Goal: Task Accomplishment & Management: Manage account settings

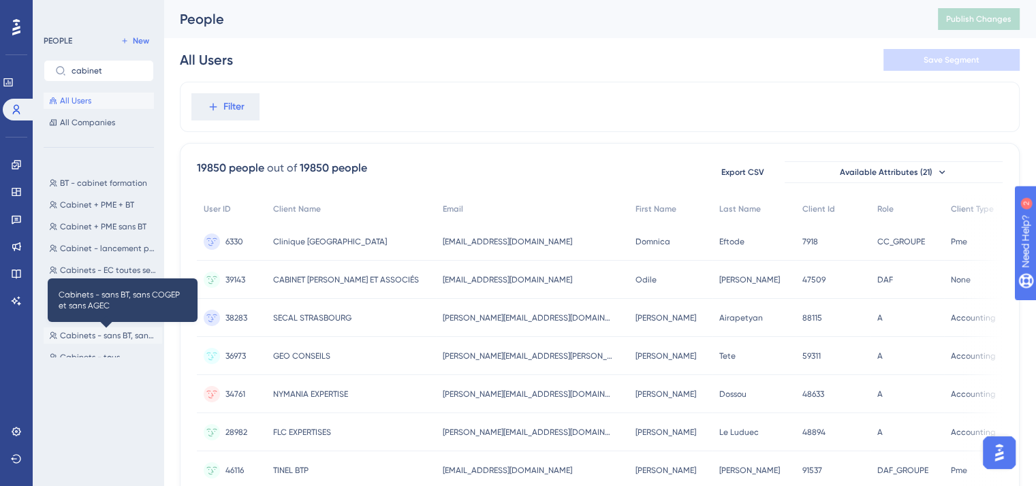
click at [117, 335] on span "Cabinets - sans BT, sans COGEP et sans AGEC" at bounding box center [108, 335] width 97 height 11
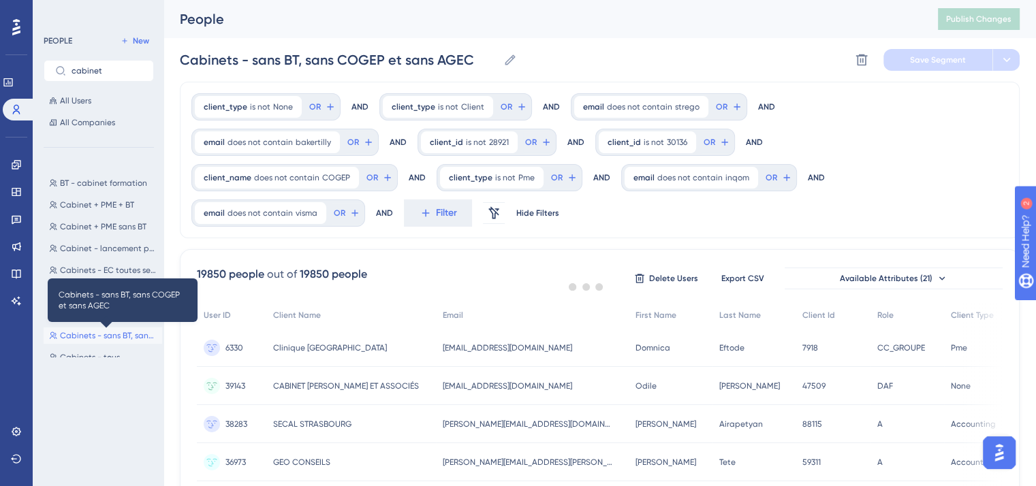
click at [117, 335] on span "Cabinets - sans BT, sans COGEP et sans AGEC" at bounding box center [108, 335] width 97 height 11
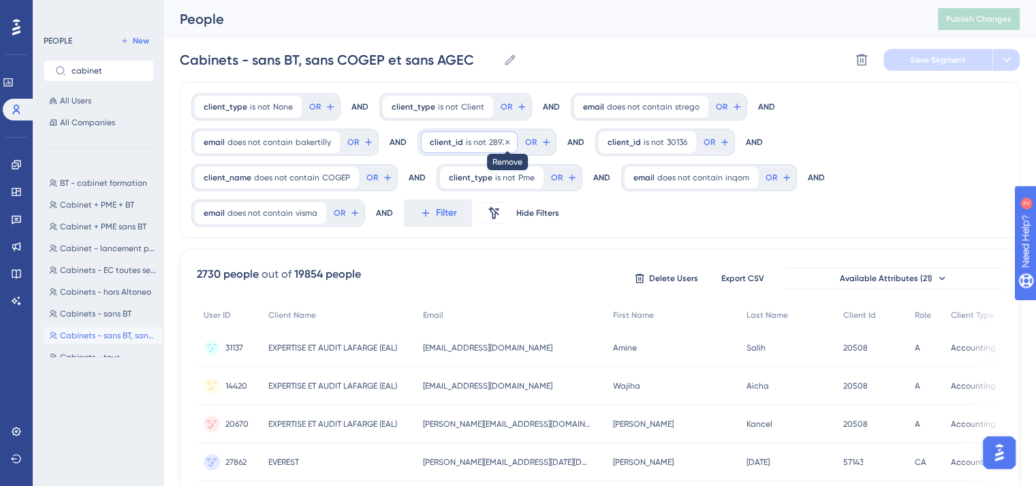
click at [503, 142] on icon at bounding box center [507, 142] width 8 height 8
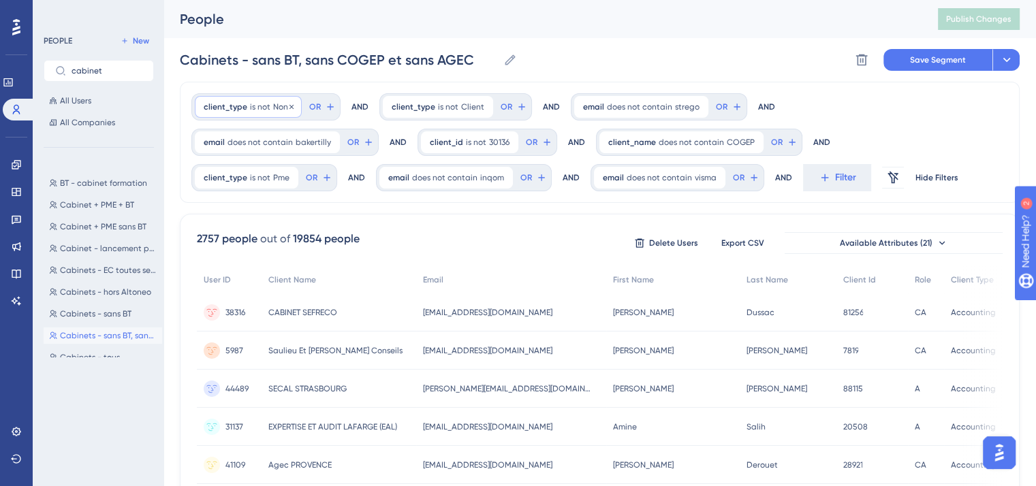
click at [234, 107] on span "client_type" at bounding box center [226, 107] width 44 height 11
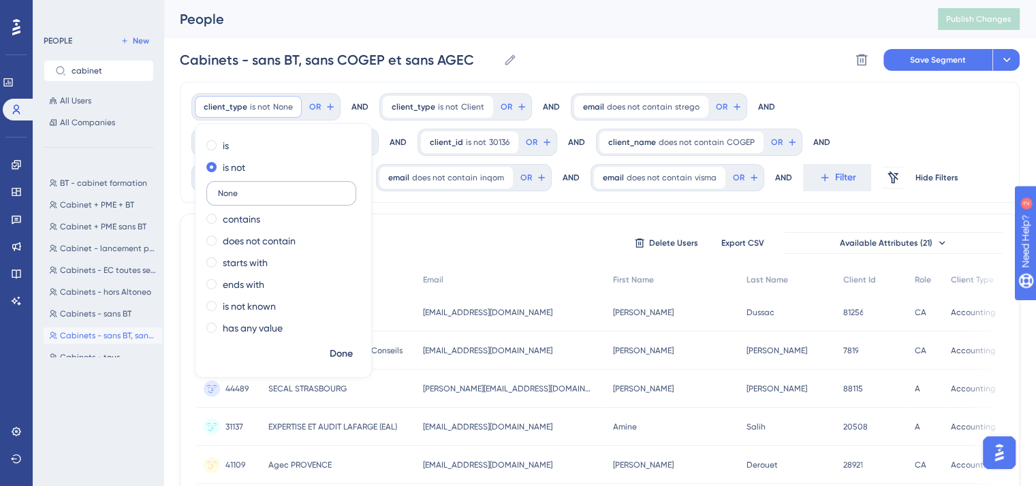
click at [245, 198] on input "None" at bounding box center [281, 194] width 127 height 10
type input "Accounting"
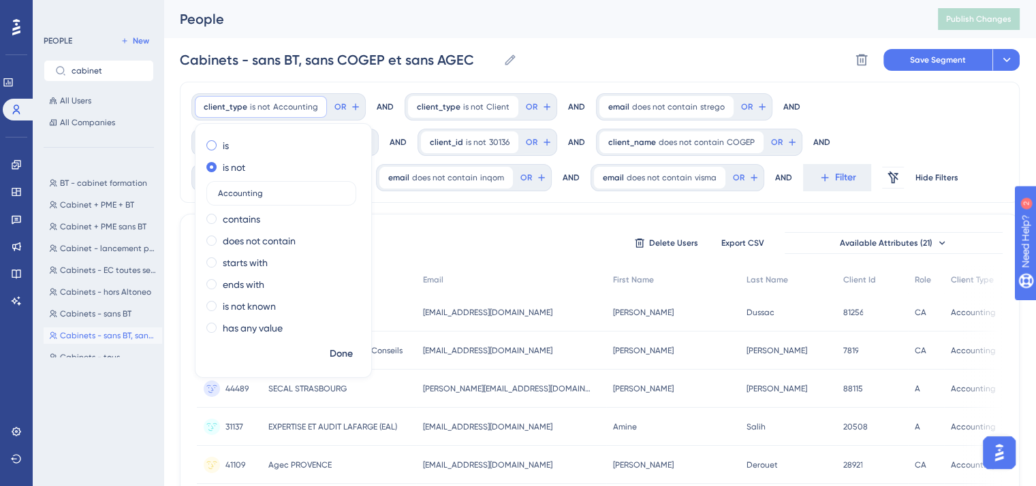
click at [212, 145] on span at bounding box center [211, 145] width 10 height 10
click at [221, 142] on input "radio" at bounding box center [221, 142] width 0 height 0
click at [346, 355] on span "Done" at bounding box center [341, 354] width 23 height 16
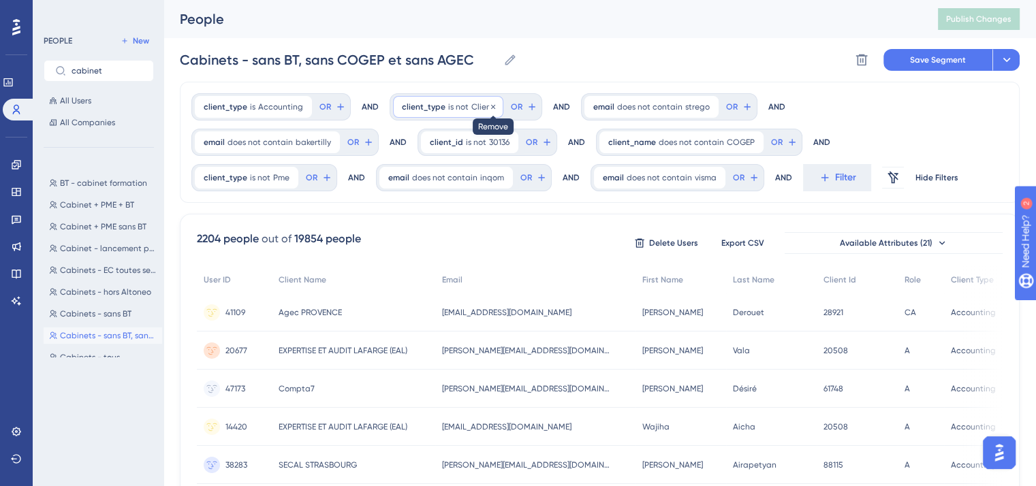
click at [489, 104] on icon at bounding box center [493, 107] width 8 height 8
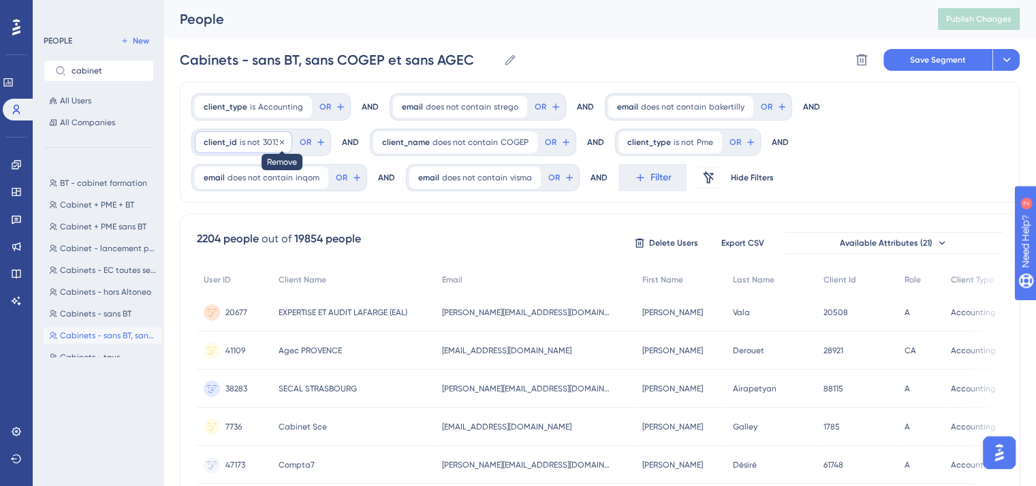
click at [286, 138] on icon at bounding box center [282, 142] width 8 height 8
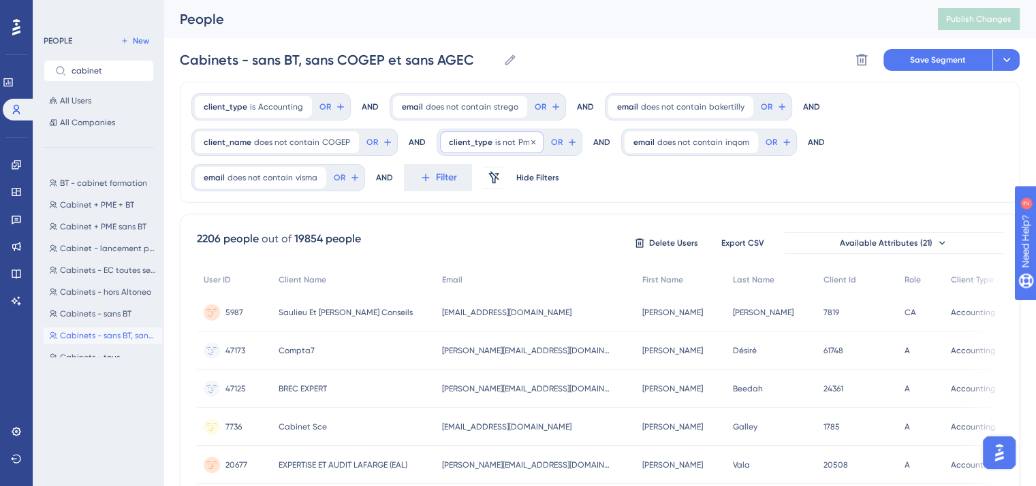
click at [495, 144] on span "is not" at bounding box center [505, 142] width 20 height 11
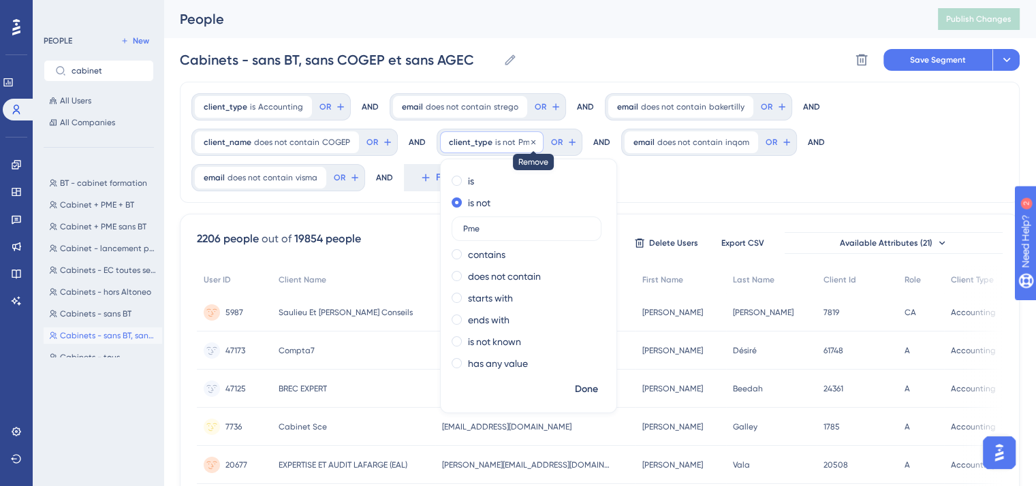
click at [531, 143] on icon at bounding box center [533, 142] width 4 height 4
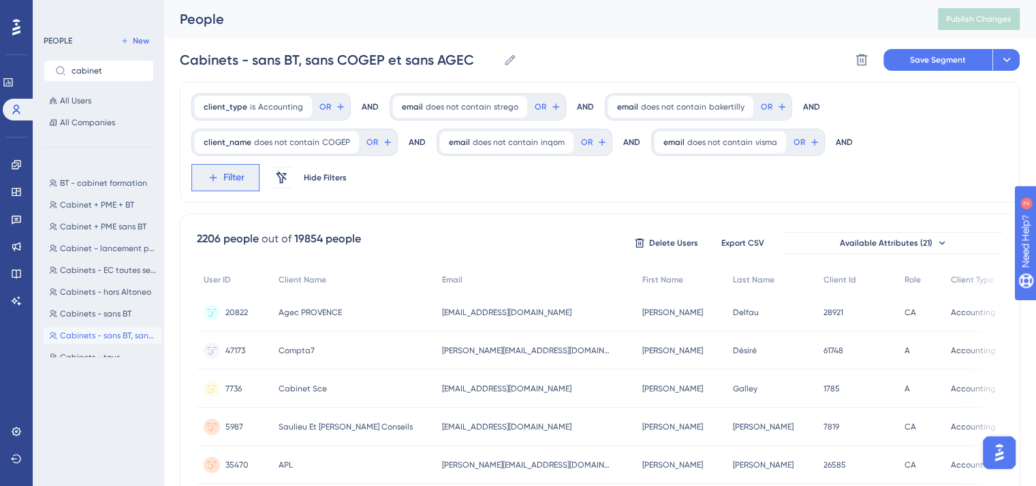
click at [217, 181] on icon at bounding box center [213, 178] width 12 height 12
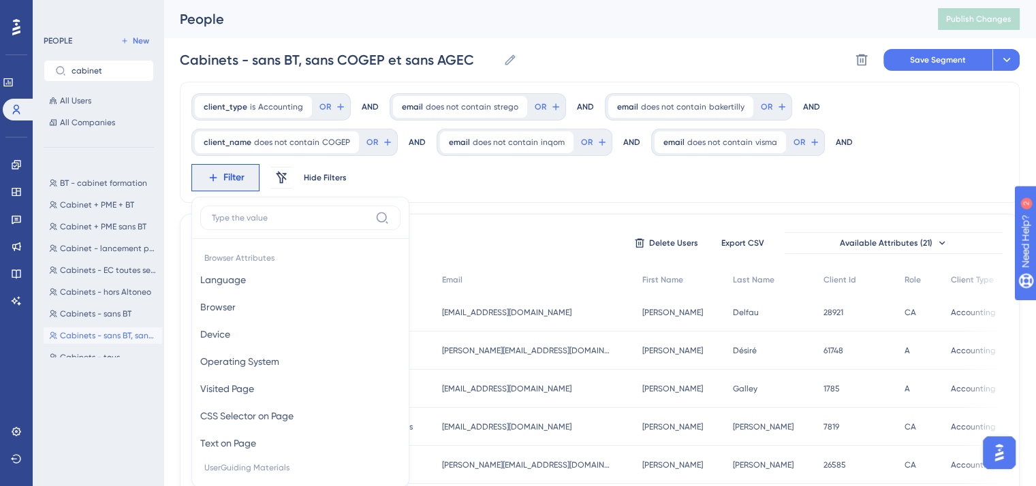
scroll to position [99, 0]
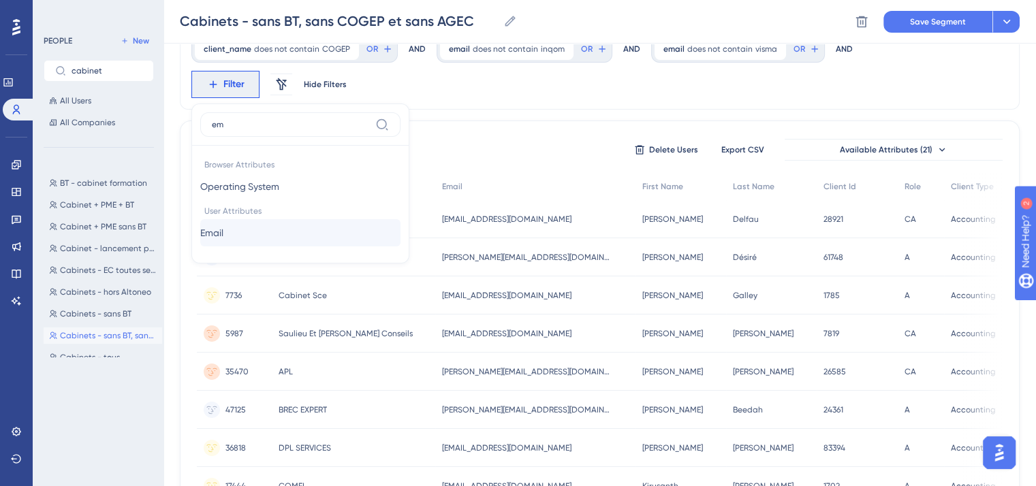
type input "em"
click at [223, 232] on span "Email" at bounding box center [211, 233] width 23 height 16
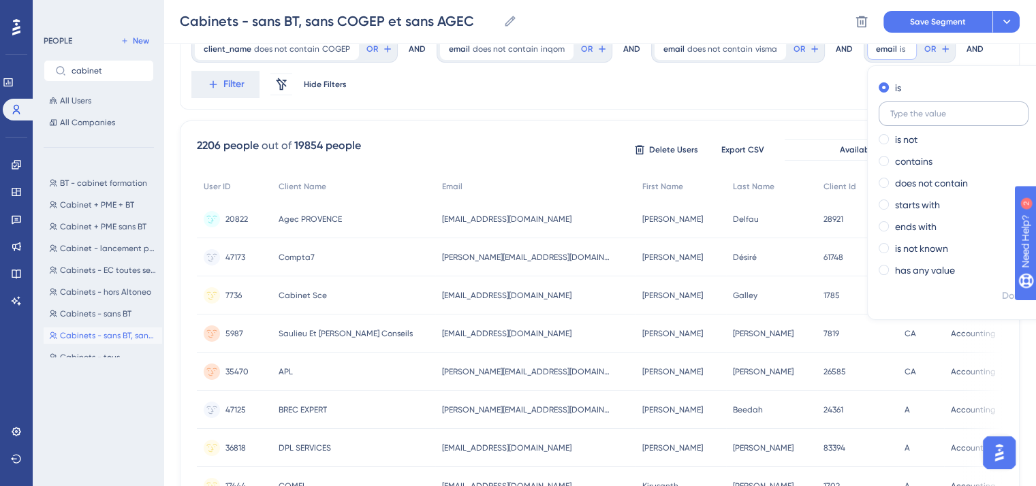
type input "c"
click at [880, 181] on div "does not contain" at bounding box center [953, 183] width 149 height 16
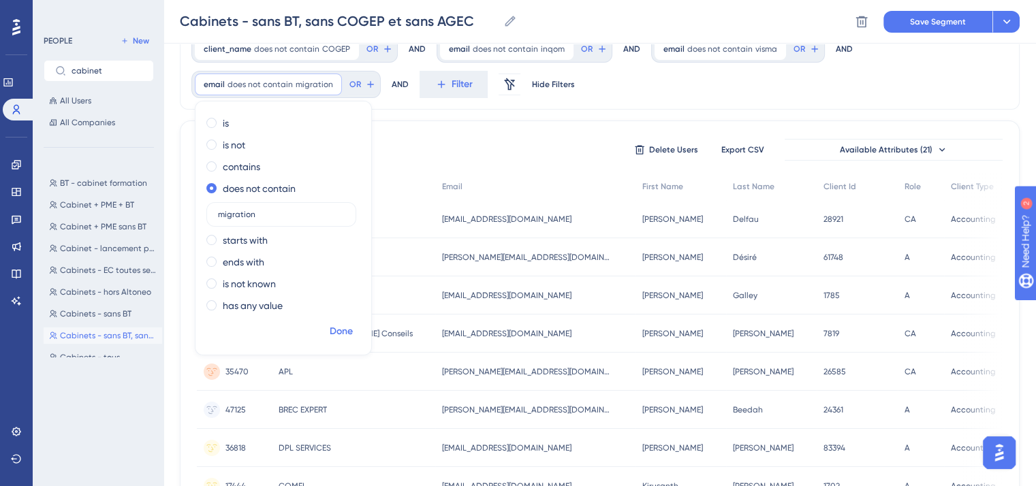
type input "migration"
click at [353, 337] on button "Done" at bounding box center [341, 332] width 38 height 25
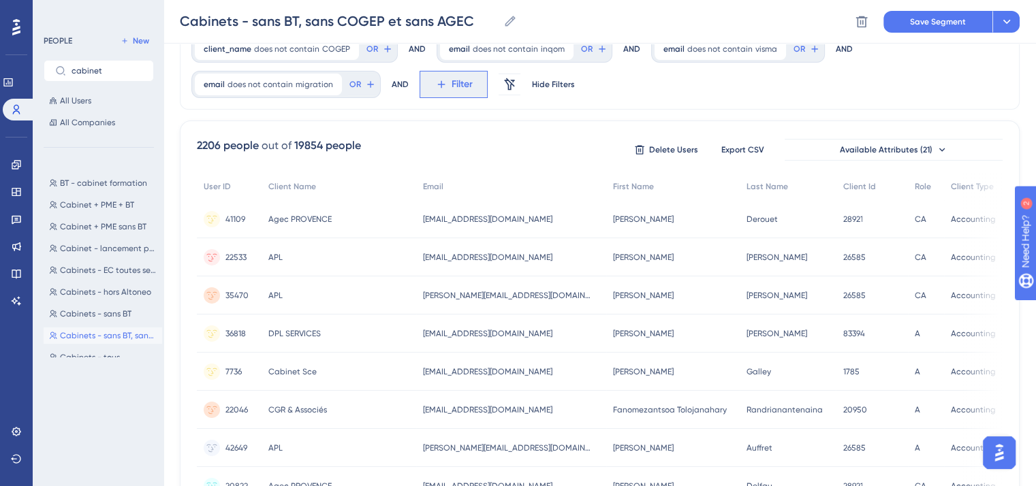
click at [429, 78] on button "Filter" at bounding box center [454, 84] width 68 height 27
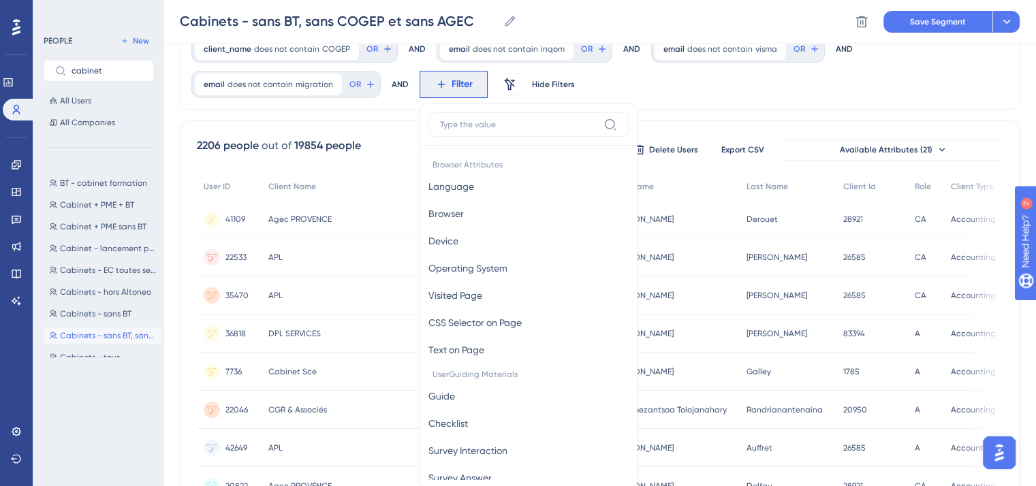
scroll to position [151, 0]
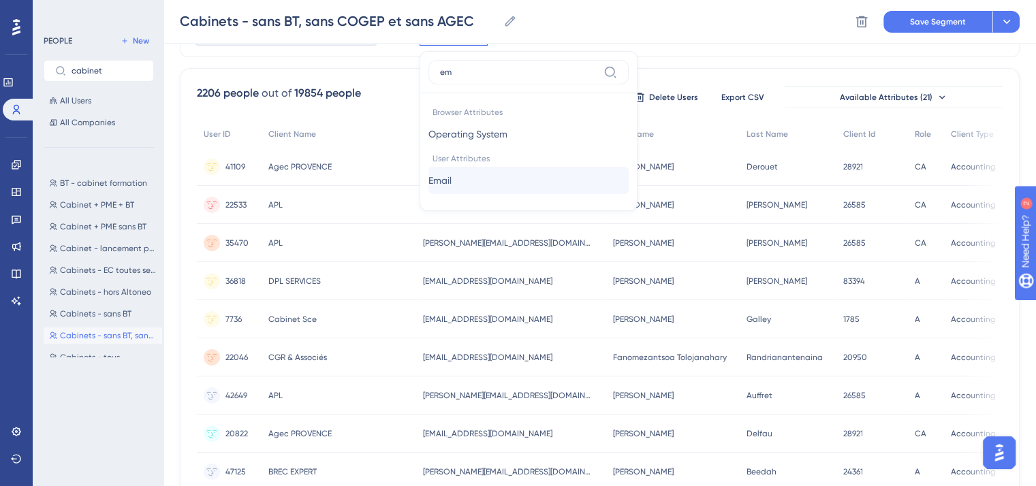
type input "em"
click at [469, 182] on button "Email Email" at bounding box center [529, 180] width 200 height 27
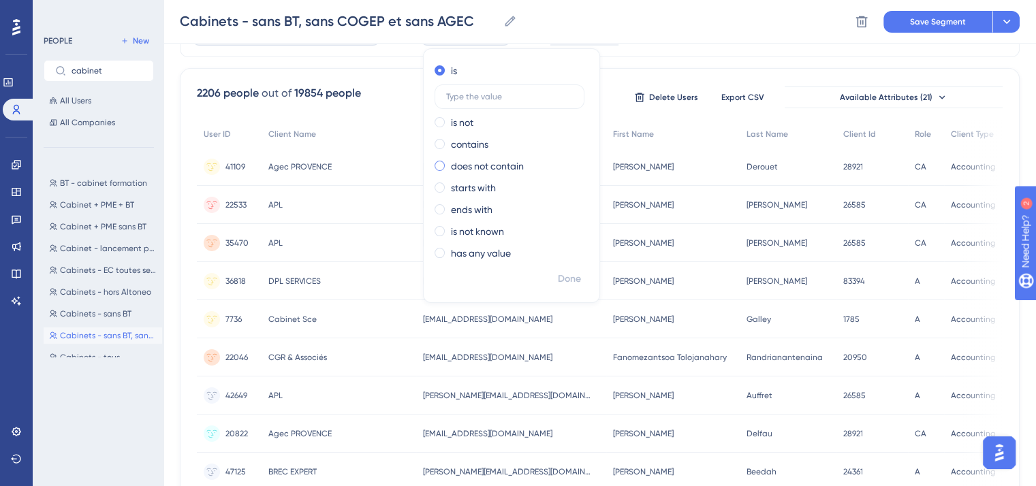
click at [454, 163] on label "does not contain" at bounding box center [487, 166] width 73 height 16
click at [454, 163] on input "text" at bounding box center [509, 162] width 127 height 10
type input "cogep"
click at [570, 283] on span "Done" at bounding box center [569, 279] width 23 height 16
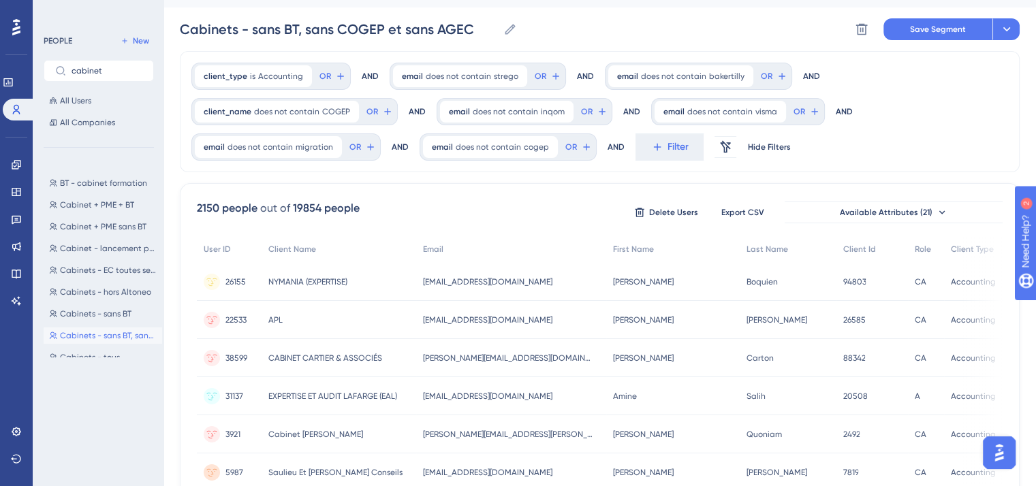
scroll to position [0, 0]
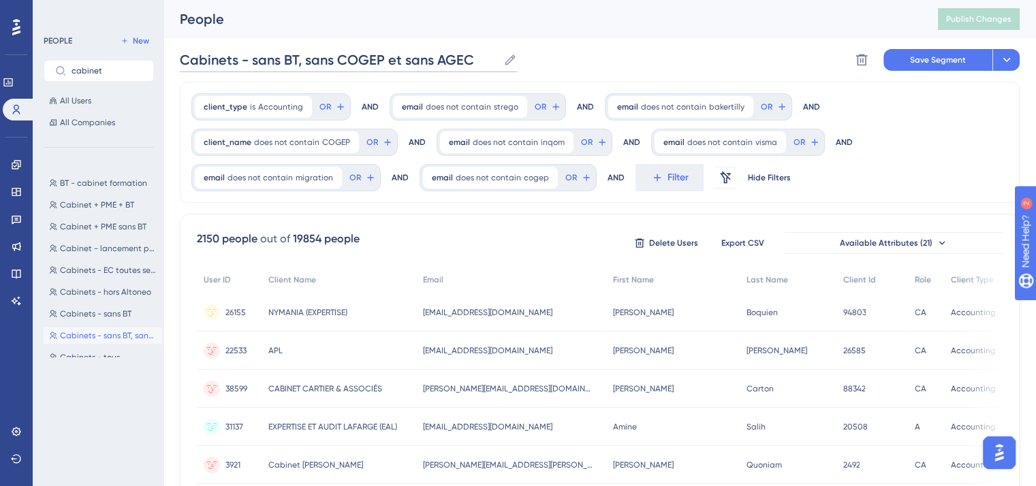
drag, startPoint x: 468, startPoint y: 66, endPoint x: 381, endPoint y: 65, distance: 87.2
click at [381, 65] on input "Cabinets - sans BT, sans COGEP et sans AGEC" at bounding box center [339, 59] width 318 height 19
type input "Cabinets - sans BT, sans COGEP"
click at [907, 57] on button "Save Segment" at bounding box center [938, 60] width 109 height 22
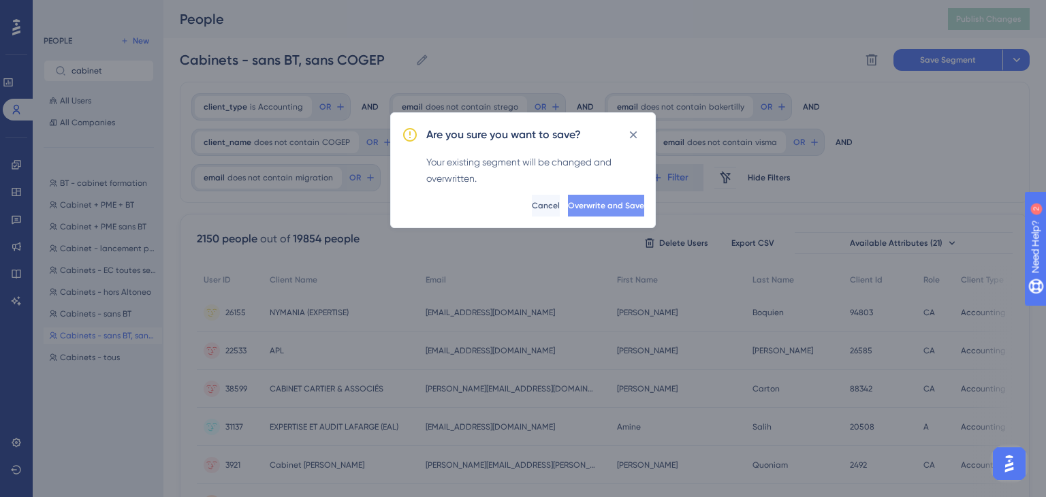
click at [582, 205] on span "Overwrite and Save" at bounding box center [606, 205] width 76 height 11
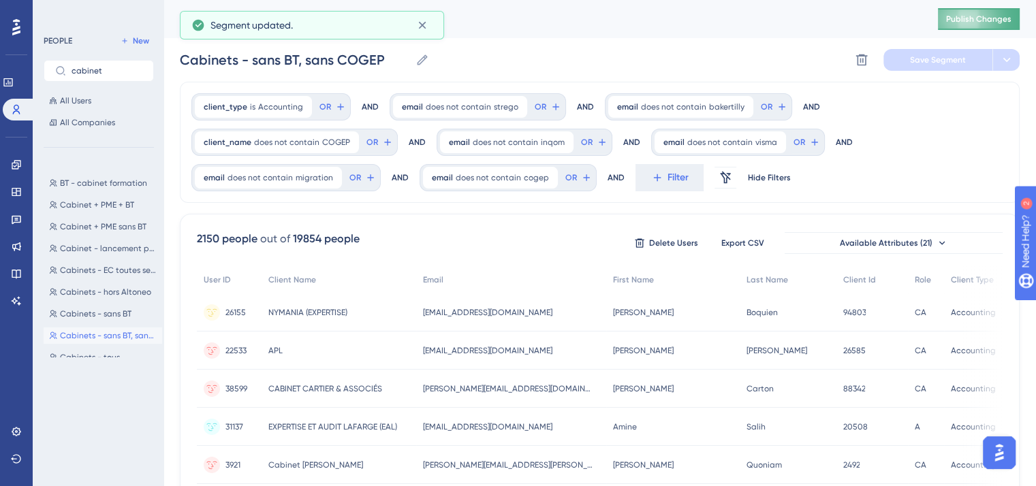
click at [965, 27] on button "Publish Changes" at bounding box center [979, 19] width 82 height 22
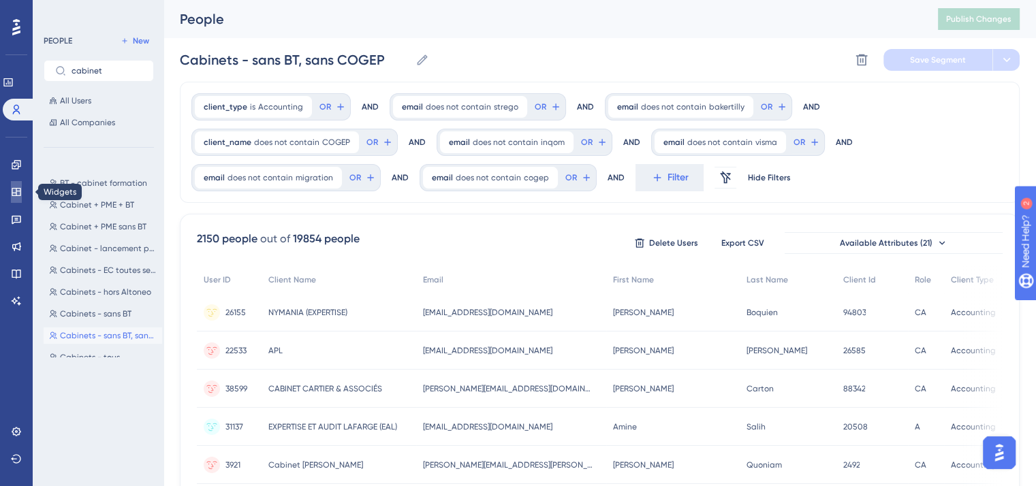
click at [16, 202] on link at bounding box center [16, 192] width 11 height 22
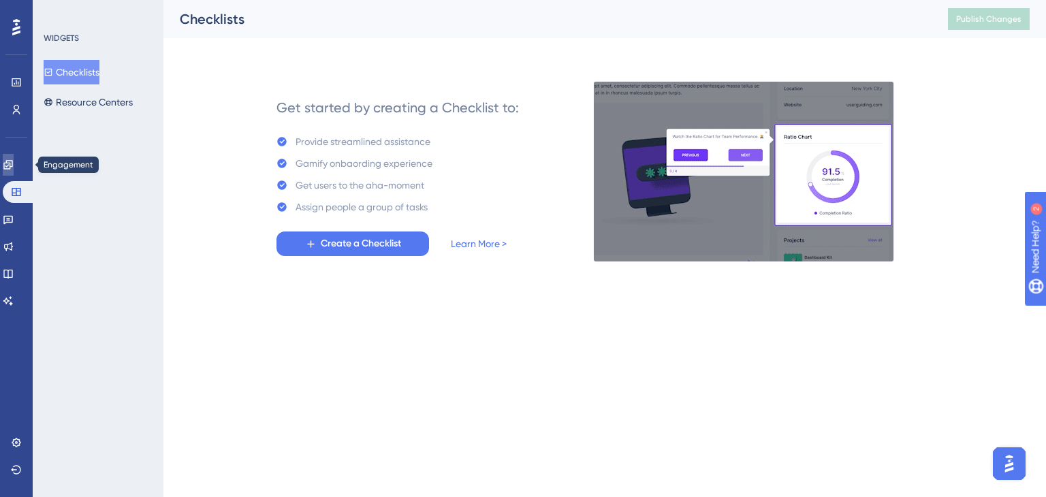
click at [12, 161] on icon at bounding box center [8, 164] width 11 height 11
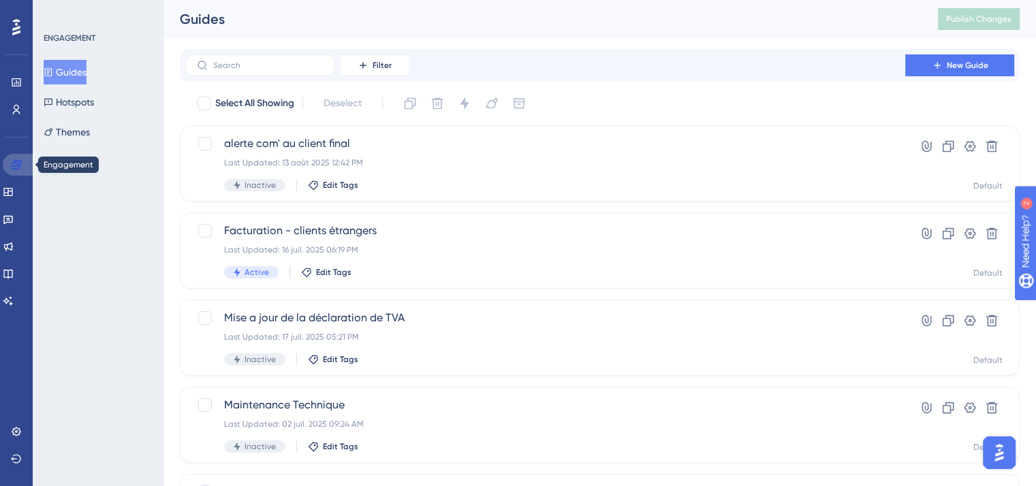
click at [12, 161] on icon at bounding box center [16, 164] width 11 height 11
click at [308, 139] on span "alerte com' au client final" at bounding box center [545, 144] width 642 height 16
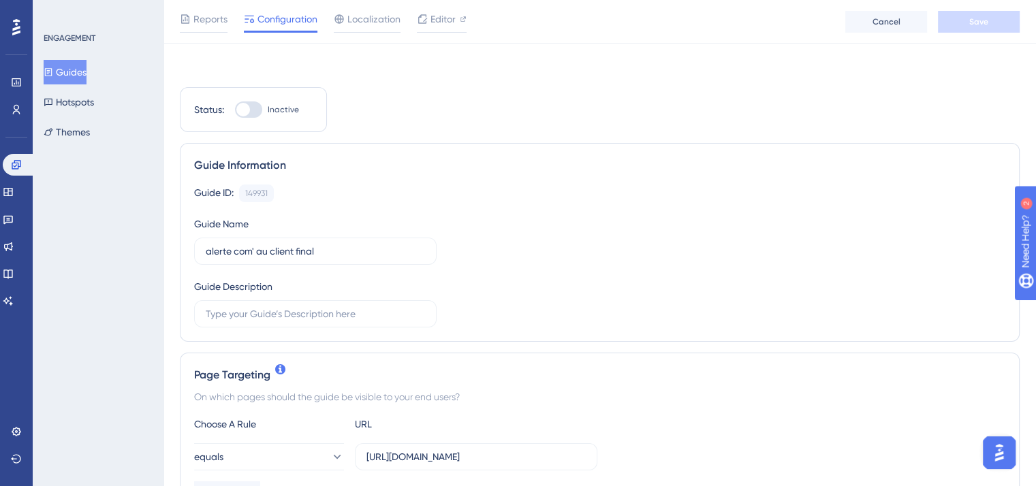
scroll to position [425, 0]
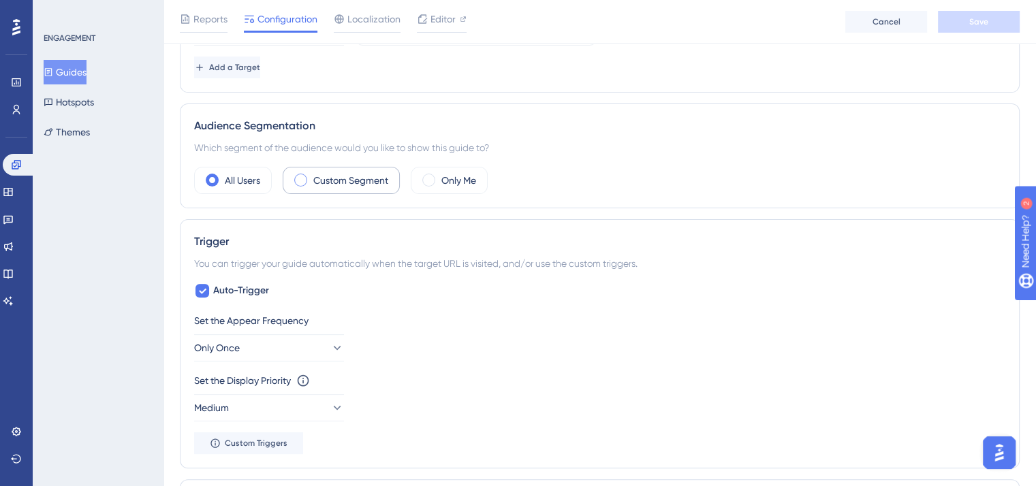
click at [316, 183] on label "Custom Segment" at bounding box center [350, 180] width 75 height 16
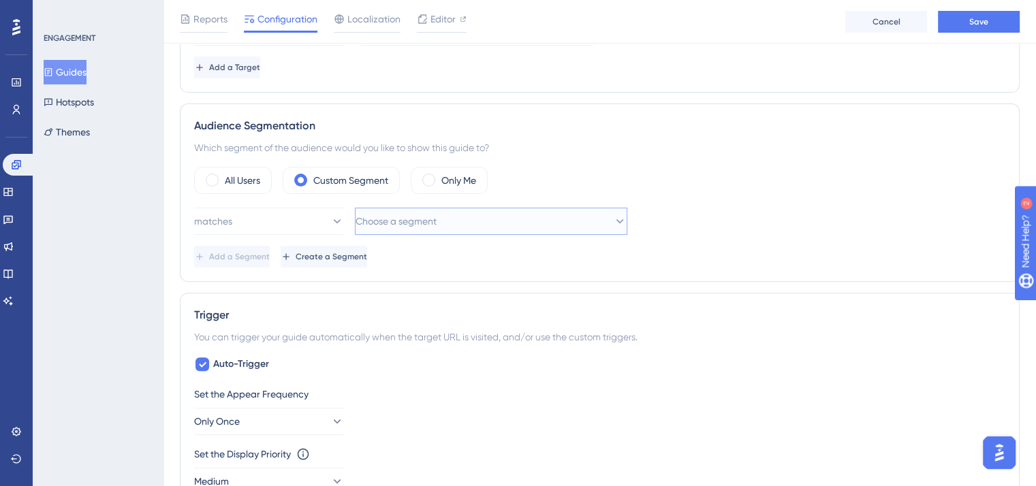
click at [390, 208] on button "Choose a segment" at bounding box center [491, 221] width 273 height 27
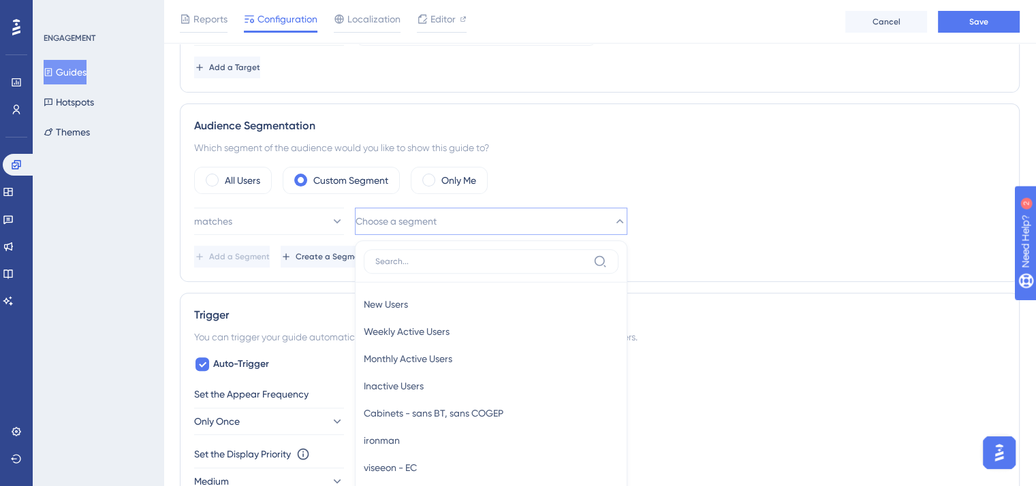
scroll to position [555, 0]
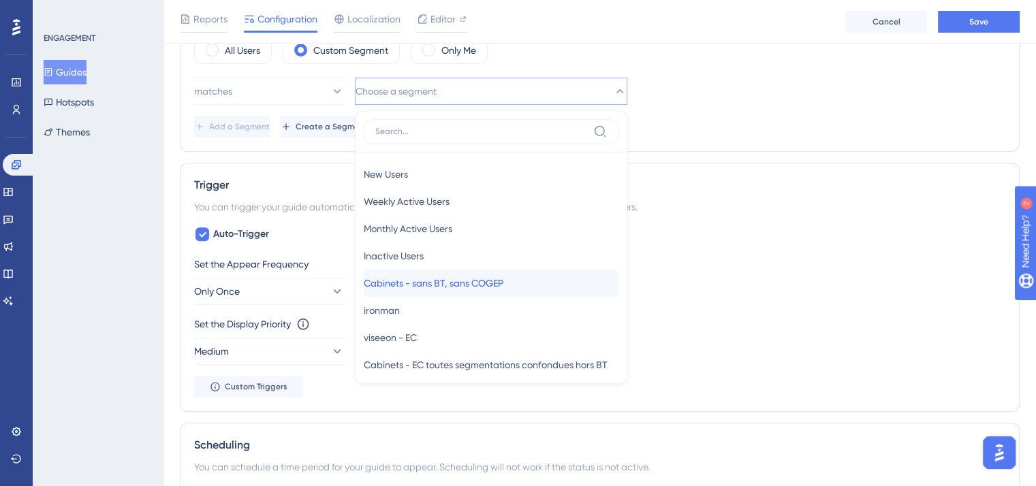
click at [408, 280] on span "Cabinets - sans BT, sans COGEP" at bounding box center [434, 283] width 140 height 16
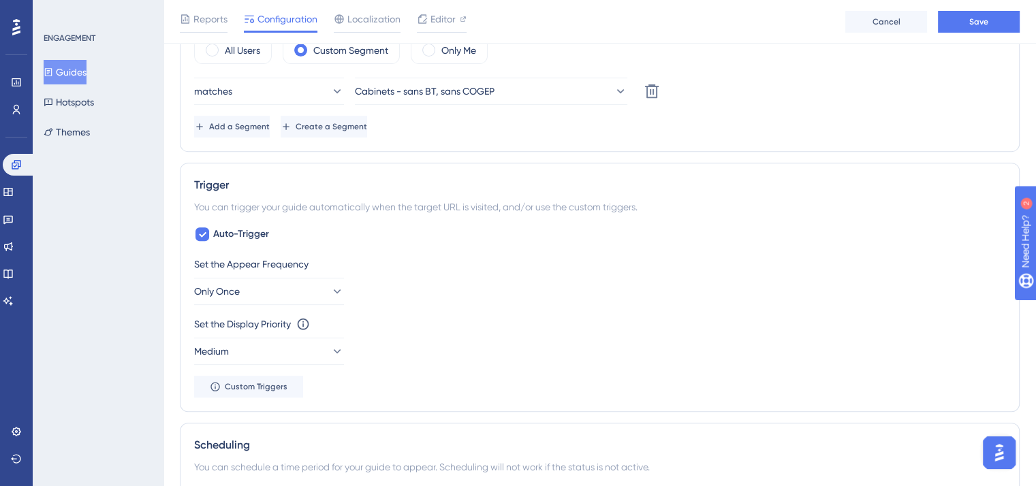
click at [294, 306] on div "Set the Appear Frequency Only Once Set the Display Priority This option will se…" at bounding box center [599, 327] width 811 height 142
click at [275, 293] on button "Only Once" at bounding box center [269, 291] width 150 height 27
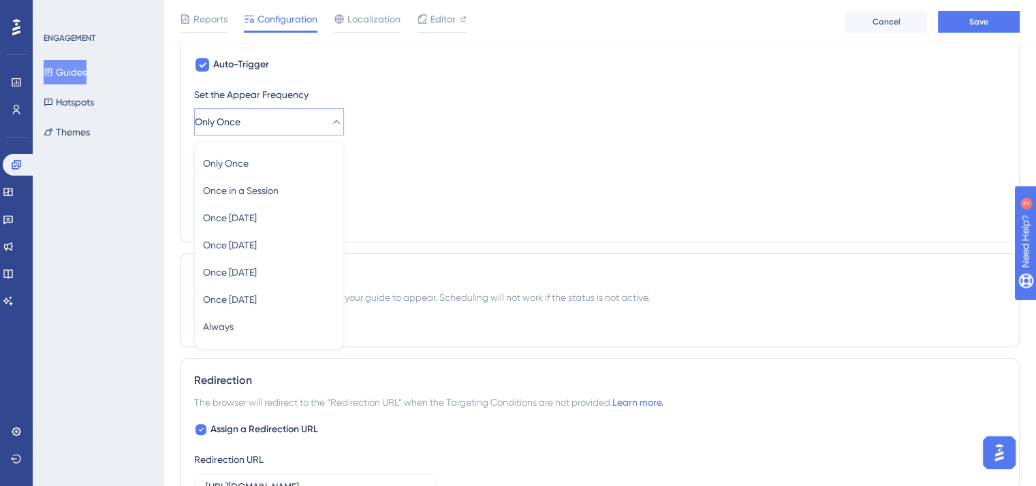
click at [460, 218] on div "Set the Appear Frequency Only Once Only Once Only Once Once in a Session Once i…" at bounding box center [599, 158] width 811 height 142
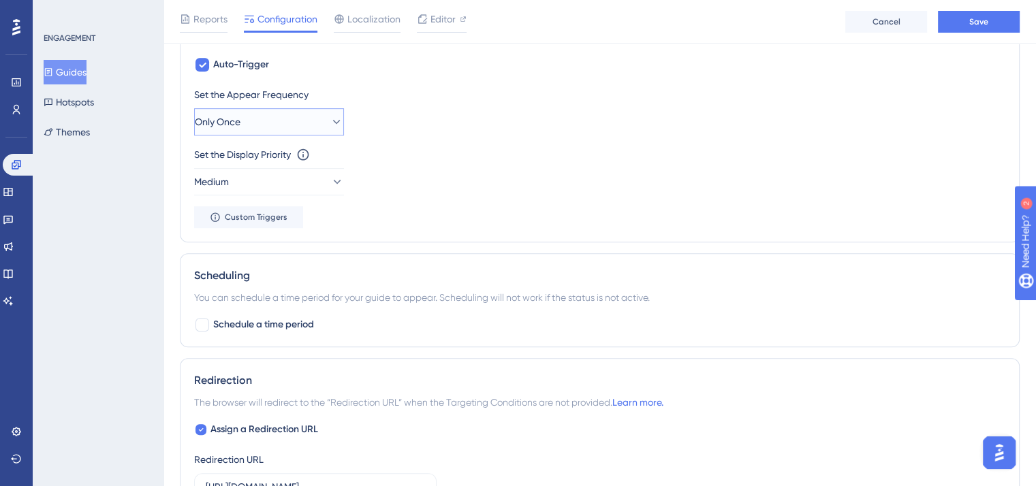
click at [235, 127] on span "Only Once" at bounding box center [218, 122] width 46 height 16
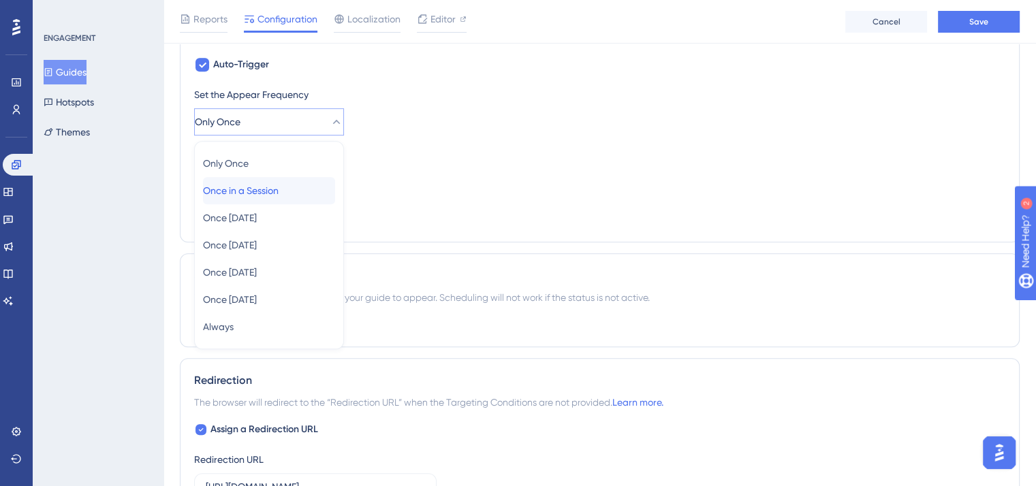
click at [250, 193] on span "Once in a Session" at bounding box center [241, 191] width 76 height 16
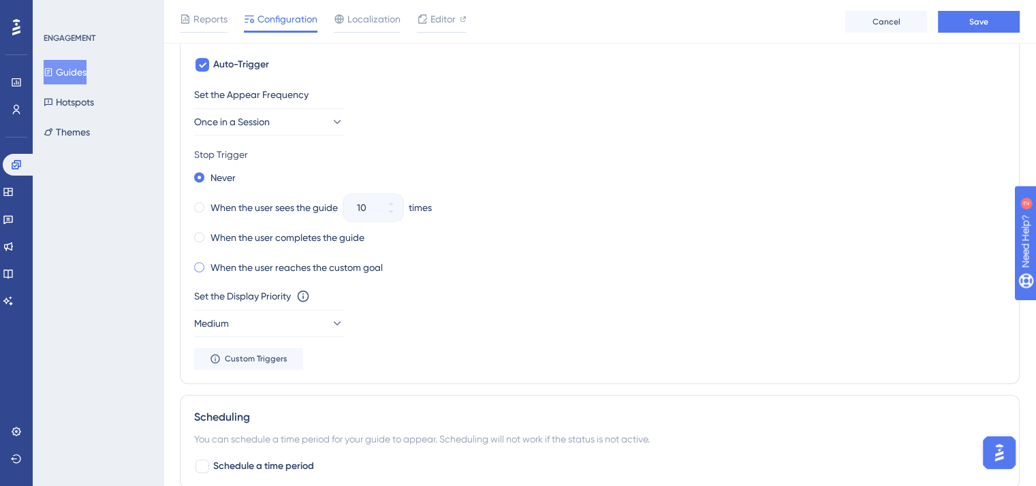
click at [222, 264] on label "When the user reaches the custom goal" at bounding box center [297, 268] width 172 height 16
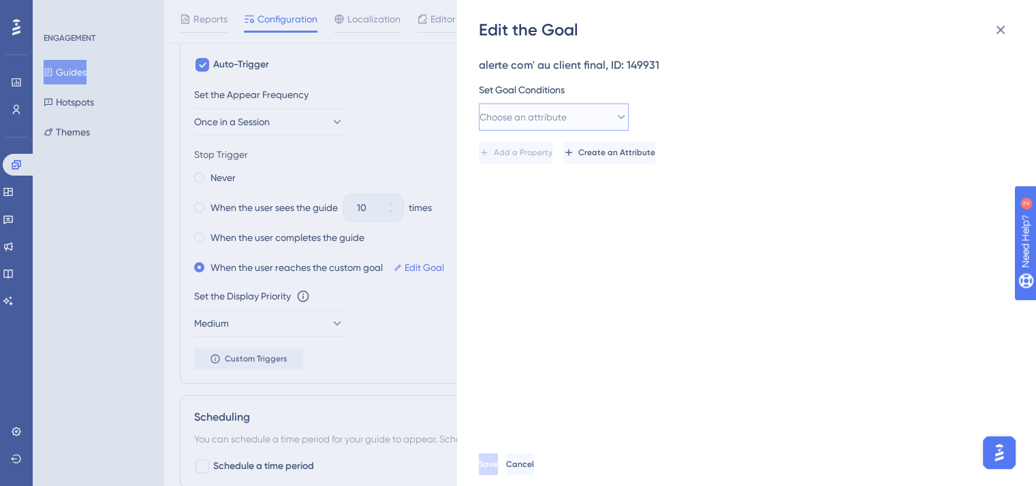
click at [512, 112] on span "Choose an attribute" at bounding box center [523, 117] width 87 height 16
click at [438, 281] on div "Edit the Goal alerte com' au client final, ID: 149931 Set Goal Conditions Choos…" at bounding box center [518, 243] width 1036 height 486
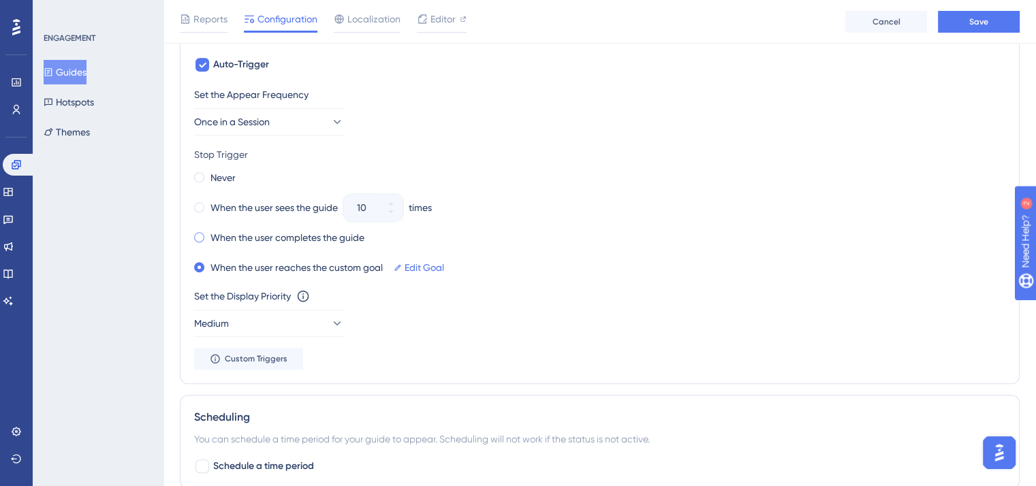
click at [267, 237] on label "When the user completes the guide" at bounding box center [288, 238] width 154 height 16
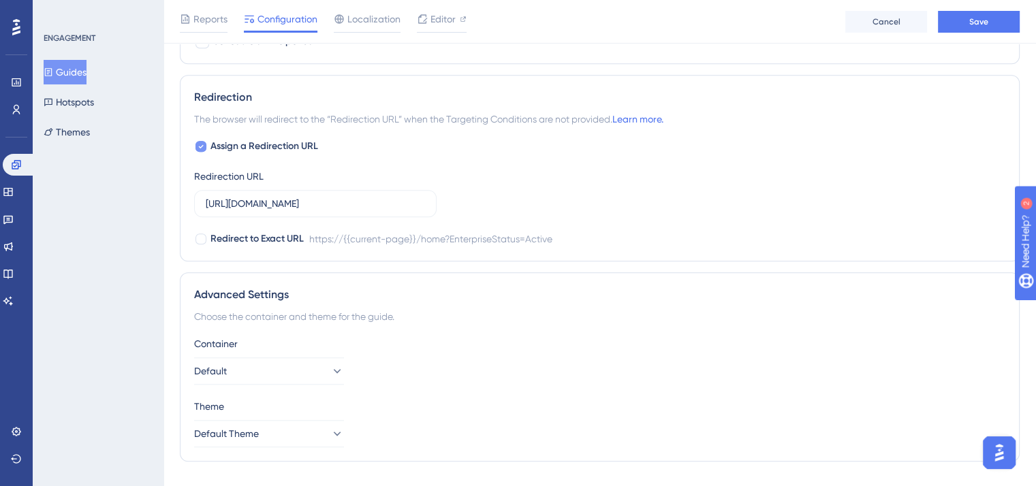
click at [267, 146] on span "Assign a Redirection URL" at bounding box center [265, 146] width 108 height 16
checkbox input "false"
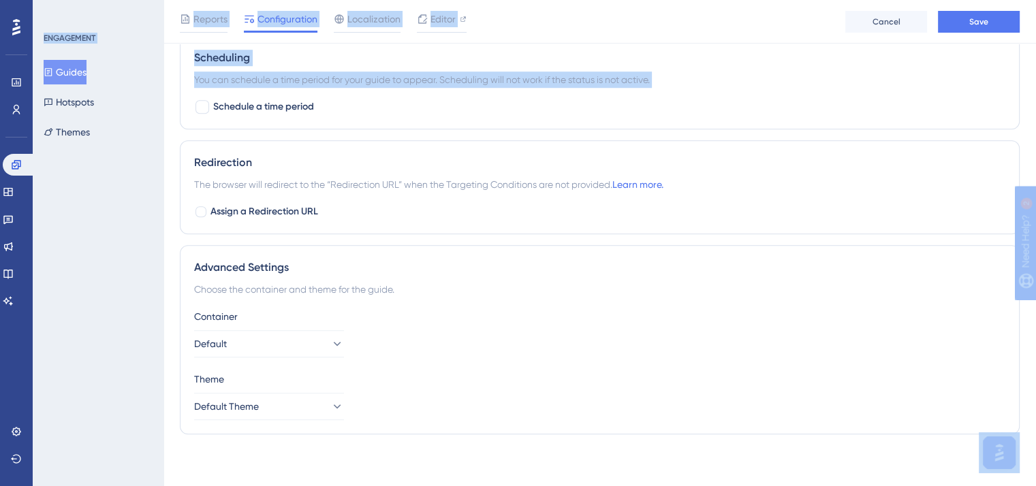
drag, startPoint x: 1017, startPoint y: 112, endPoint x: 1046, endPoint y: 89, distance: 36.8
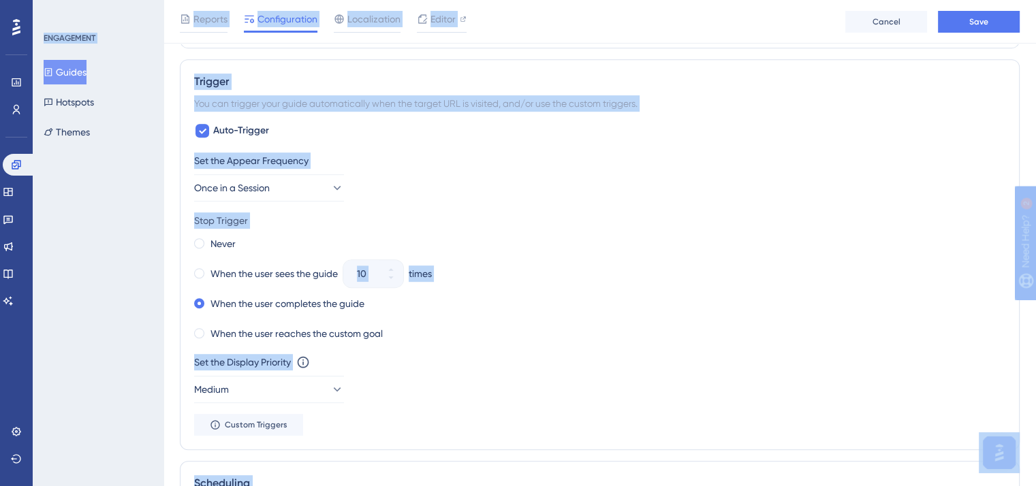
scroll to position [233, 10]
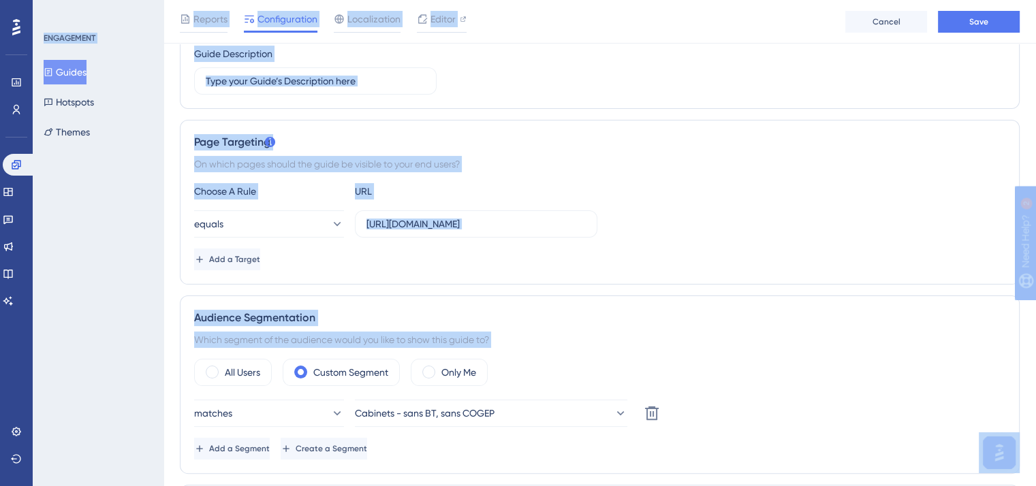
click at [876, 208] on div "Choose A Rule URL equals [URL][DOMAIN_NAME] Add a Target" at bounding box center [599, 226] width 811 height 87
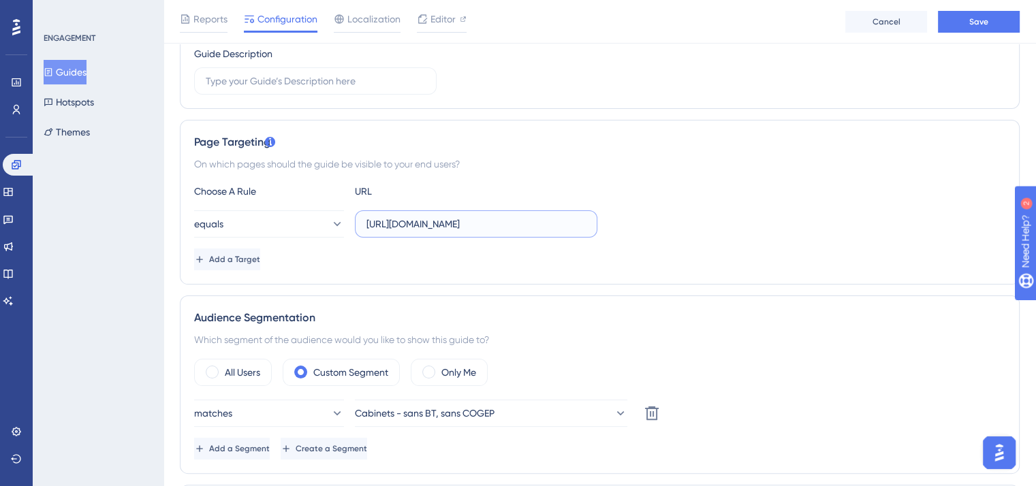
scroll to position [0, 28]
drag, startPoint x: 465, startPoint y: 219, endPoint x: 704, endPoint y: 272, distance: 244.1
click at [704, 272] on div "Page Targeting On which pages should the guide be visible to your end users? Ch…" at bounding box center [600, 202] width 840 height 165
type input "[URL][DOMAIN_NAME]"
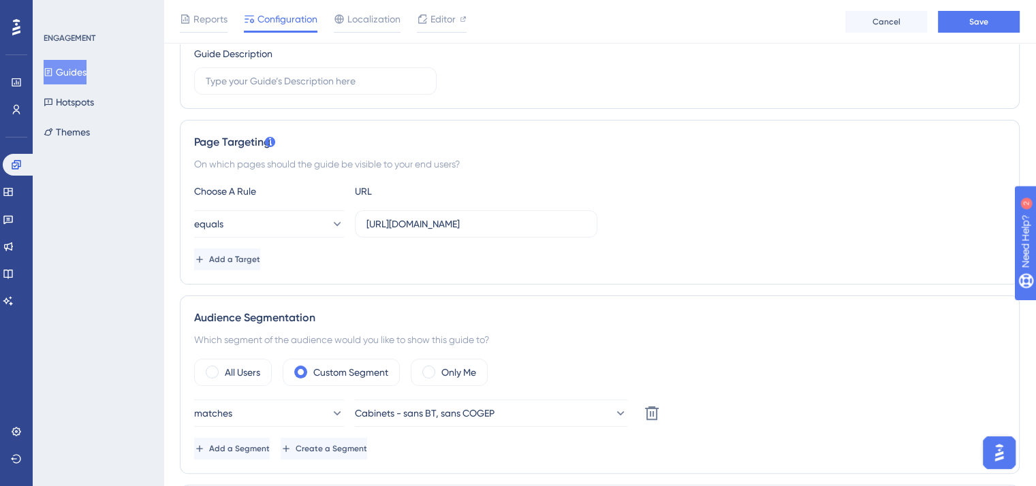
click at [999, 40] on div "Reports Configuration Localization Editor Cancel Save" at bounding box center [600, 22] width 873 height 44
click at [980, 18] on span "Save" at bounding box center [978, 21] width 19 height 11
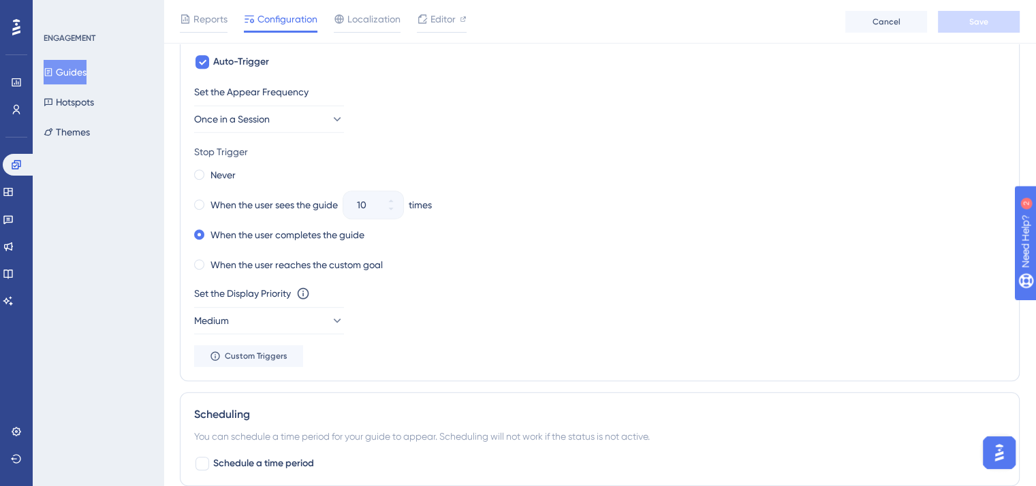
scroll to position [1022, 10]
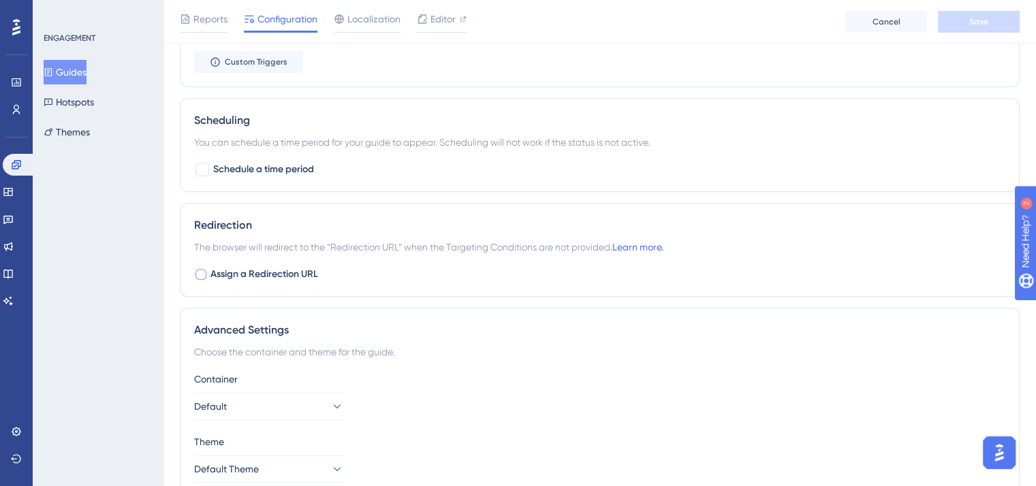
click at [211, 273] on span "Assign a Redirection URL" at bounding box center [265, 274] width 108 height 16
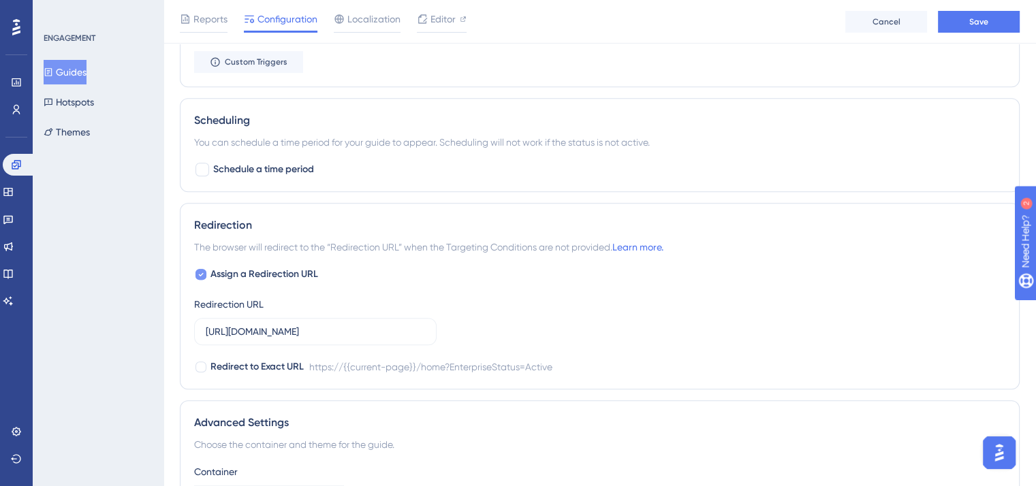
click at [211, 273] on span "Assign a Redirection URL" at bounding box center [265, 274] width 108 height 16
checkbox input "false"
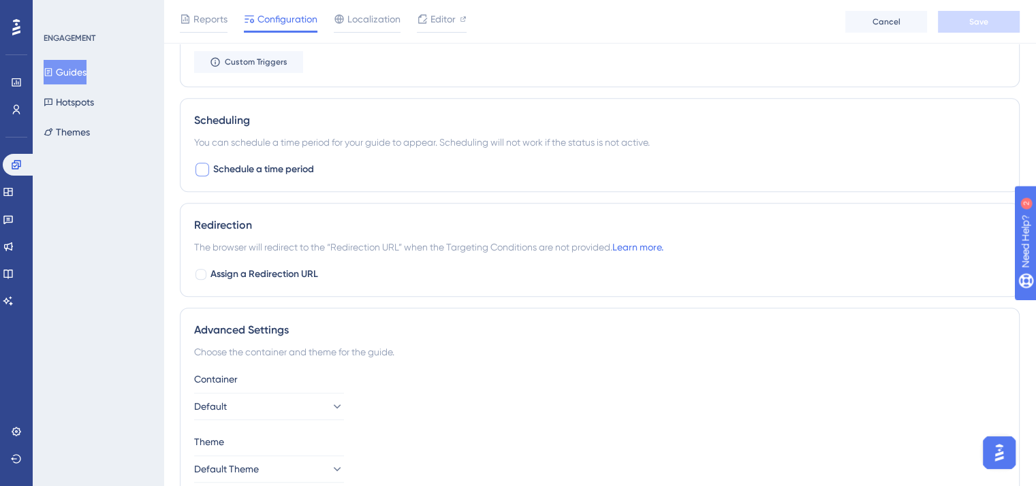
click at [213, 170] on span "Schedule a time period" at bounding box center [263, 169] width 101 height 16
checkbox input "true"
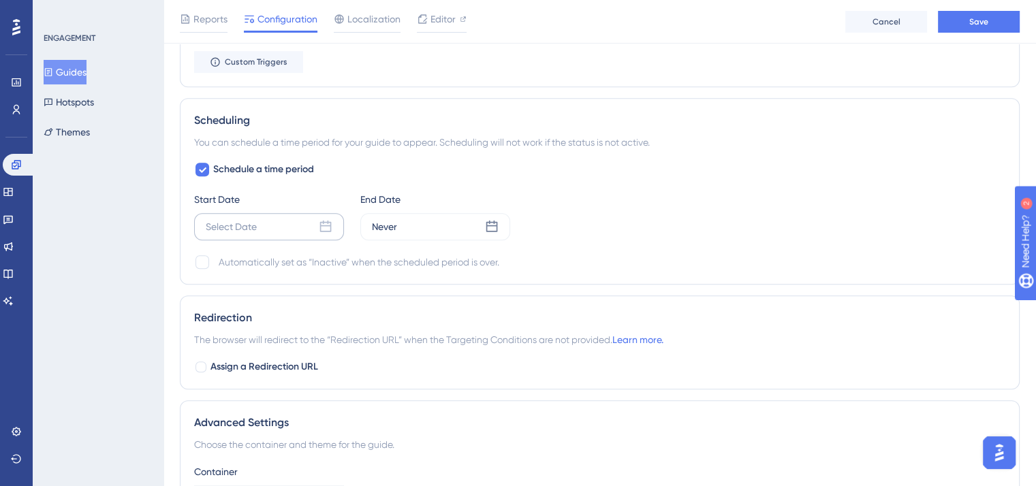
click at [270, 231] on div "Select Date" at bounding box center [269, 226] width 150 height 27
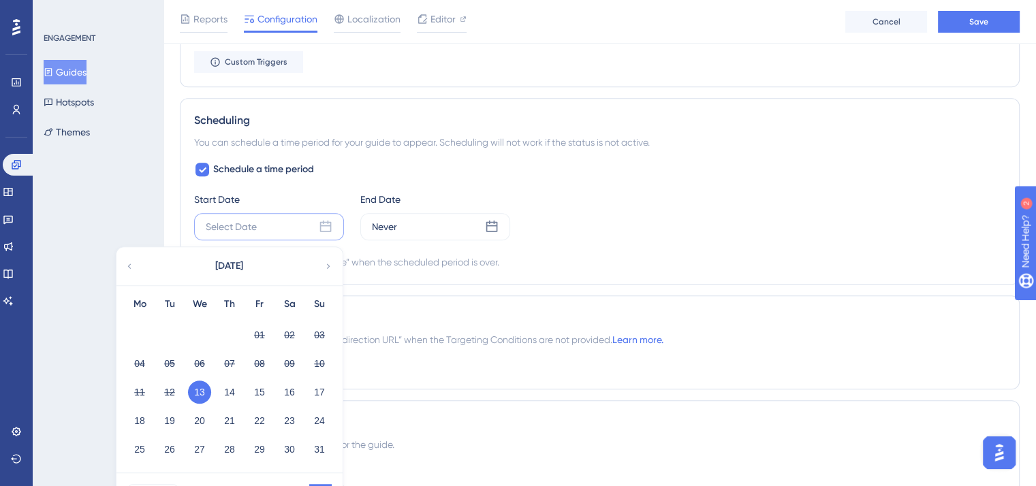
click at [192, 389] on button "13" at bounding box center [199, 392] width 23 height 23
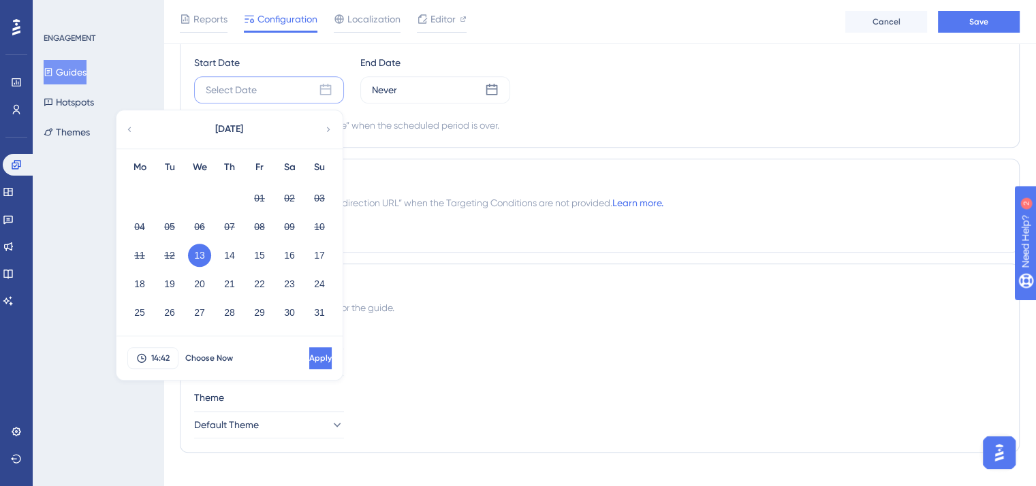
scroll to position [1177, 10]
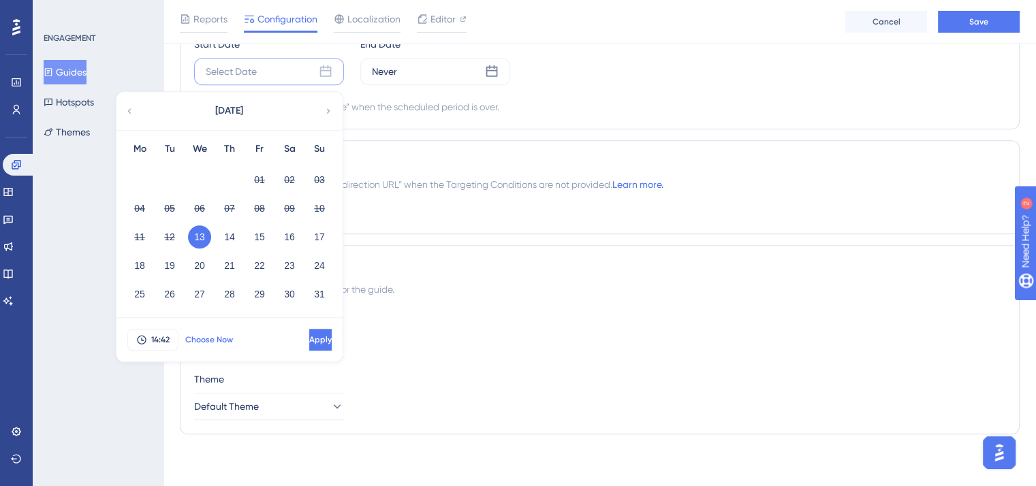
click at [208, 331] on button "Choose Now" at bounding box center [208, 340] width 61 height 22
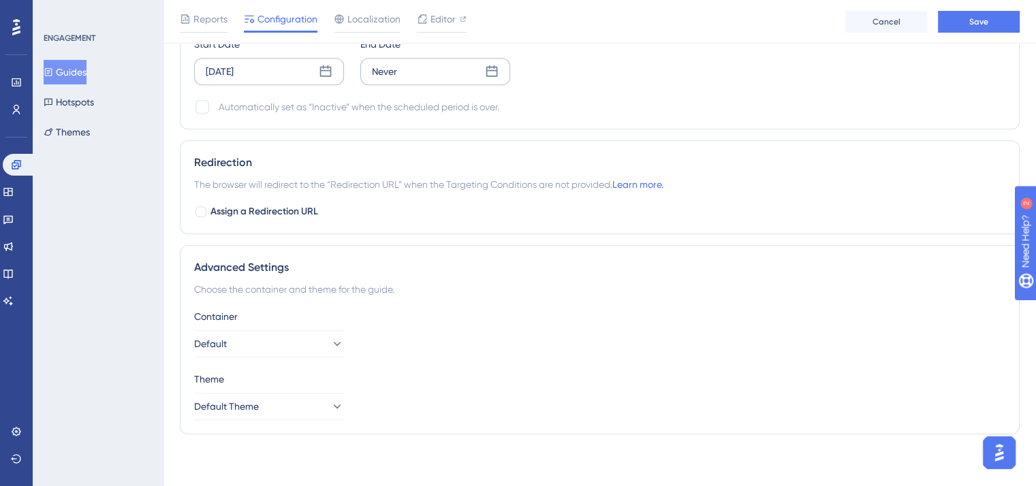
click at [409, 67] on div "Never" at bounding box center [435, 71] width 150 height 27
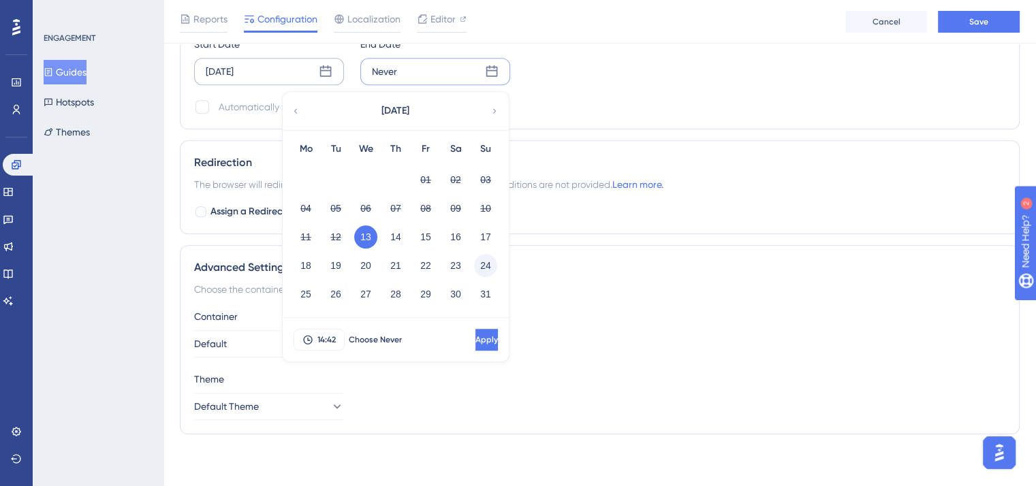
click at [474, 260] on button "24" at bounding box center [485, 265] width 23 height 23
click at [299, 292] on button "25" at bounding box center [305, 294] width 23 height 23
click at [317, 334] on span "14:42" at bounding box center [326, 339] width 18 height 11
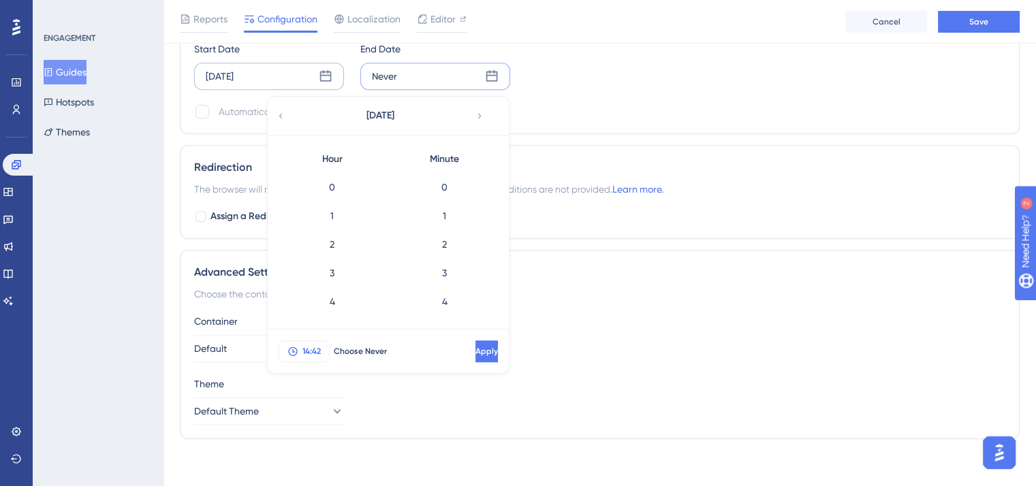
scroll to position [1142, 0]
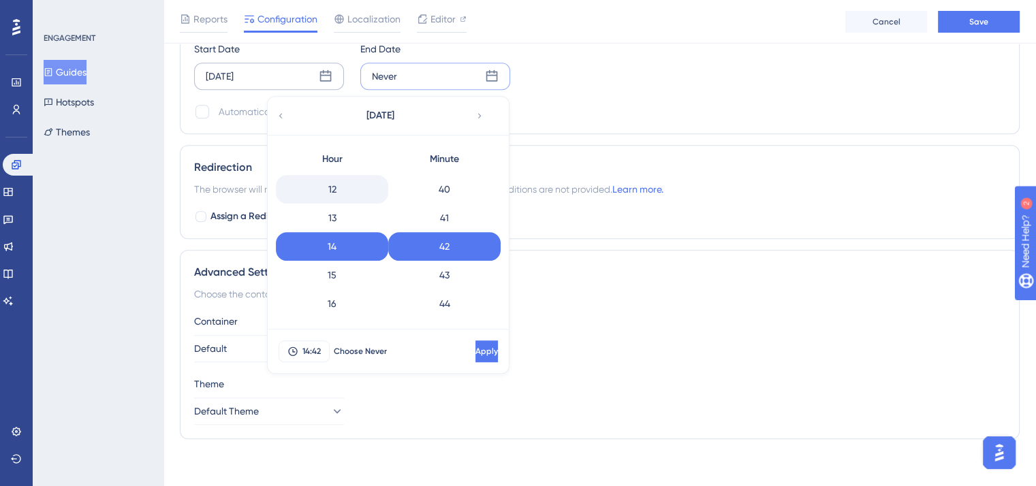
click at [319, 189] on div "12" at bounding box center [332, 189] width 112 height 29
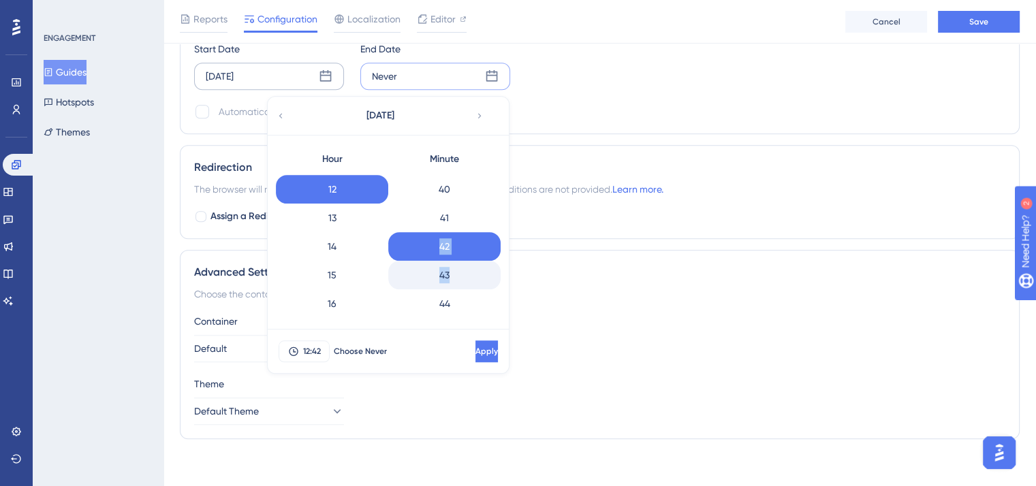
drag, startPoint x: 452, startPoint y: 224, endPoint x: 475, endPoint y: 273, distance: 53.6
click at [475, 273] on div "0 1 2 3 4 5 6 7 8 9 10 11 12 13 14 15 16 17 18 19 20 21 22 23 24 25 26 27 28 29…" at bounding box center [444, 246] width 112 height 146
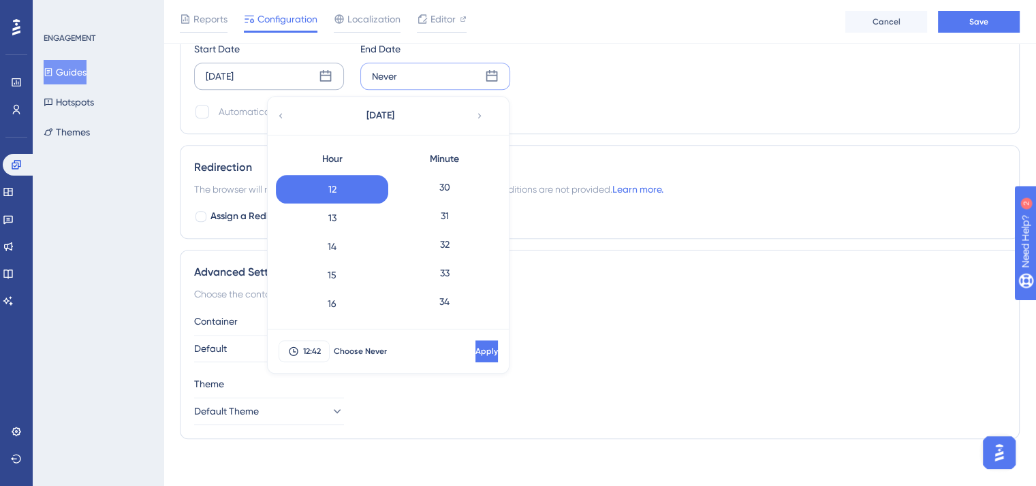
scroll to position [801, 0]
click at [447, 251] on div "30" at bounding box center [444, 244] width 112 height 29
click at [473, 355] on button "Apply" at bounding box center [485, 352] width 25 height 22
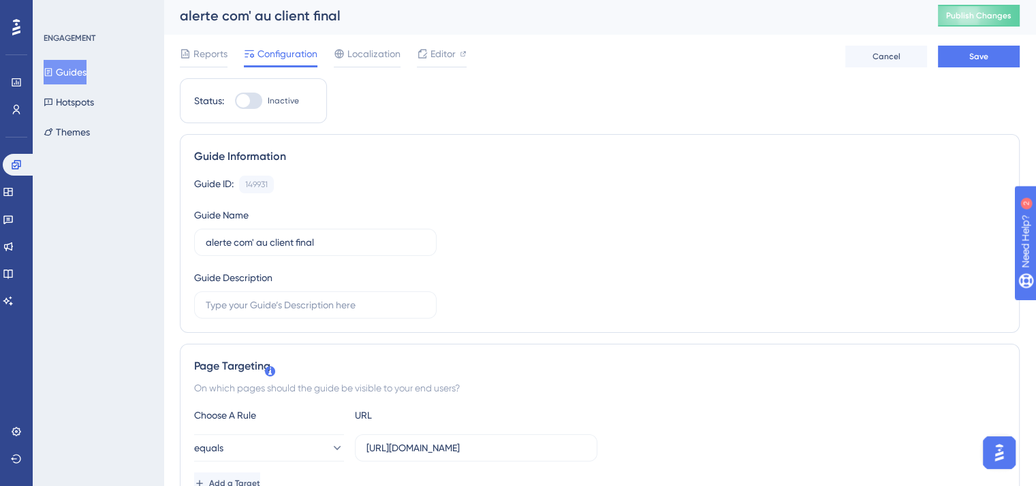
scroll to position [0, 10]
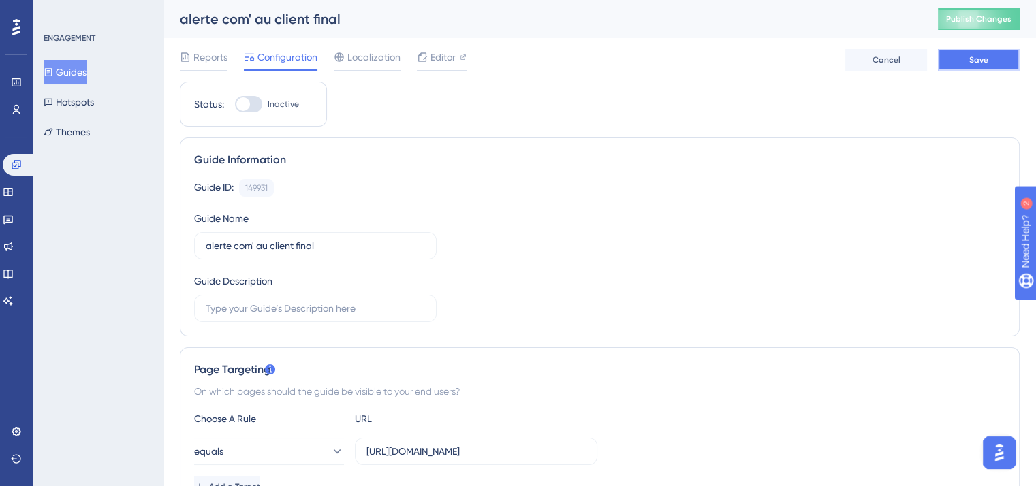
click at [982, 56] on button "Save" at bounding box center [979, 60] width 82 height 22
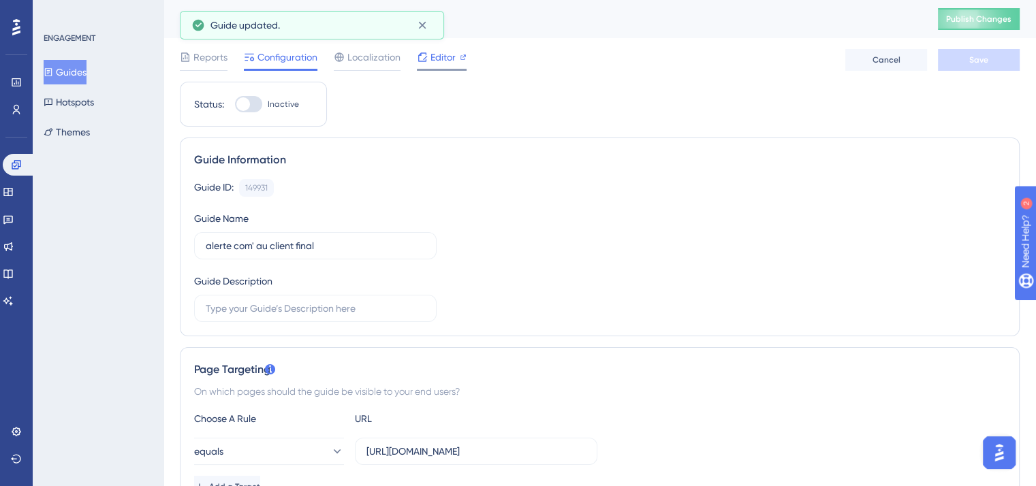
click at [431, 56] on span "Editor" at bounding box center [443, 57] width 25 height 16
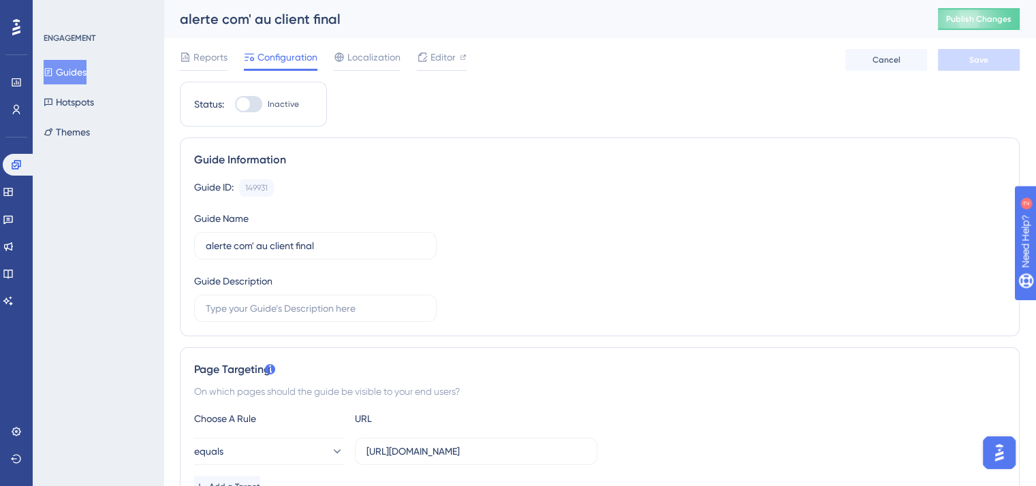
click at [236, 97] on div at bounding box center [243, 104] width 14 height 14
click at [235, 104] on input "Inactive" at bounding box center [234, 104] width 1 height 1
checkbox input "true"
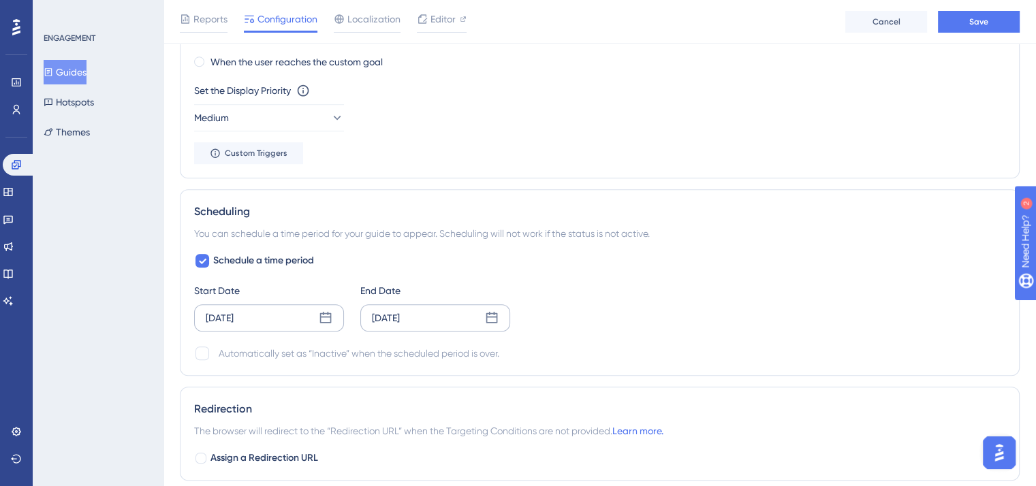
scroll to position [872, 10]
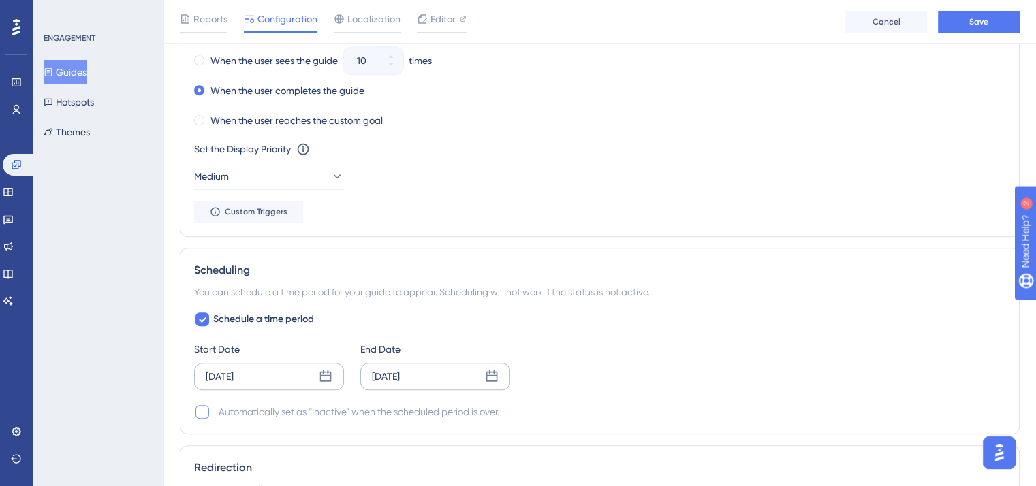
click at [196, 406] on div at bounding box center [203, 412] width 14 height 14
checkbox input "true"
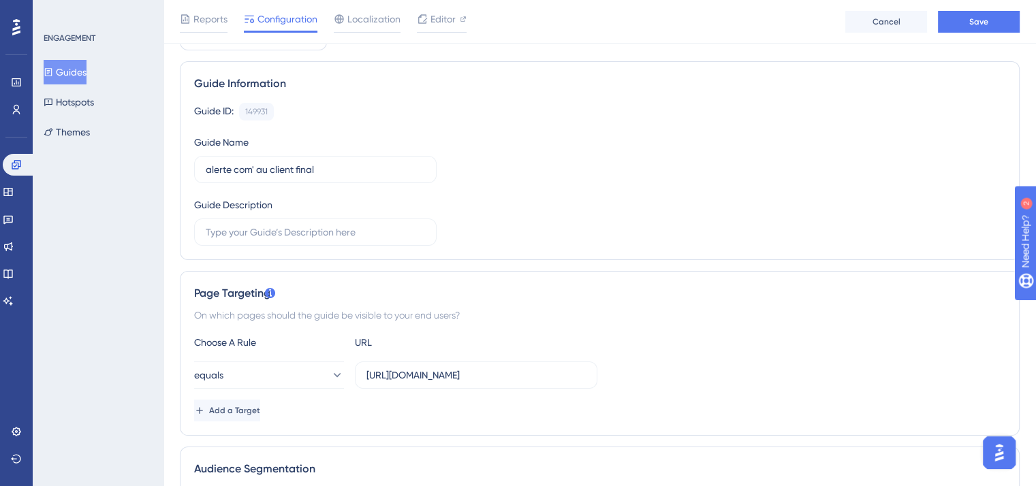
scroll to position [0, 10]
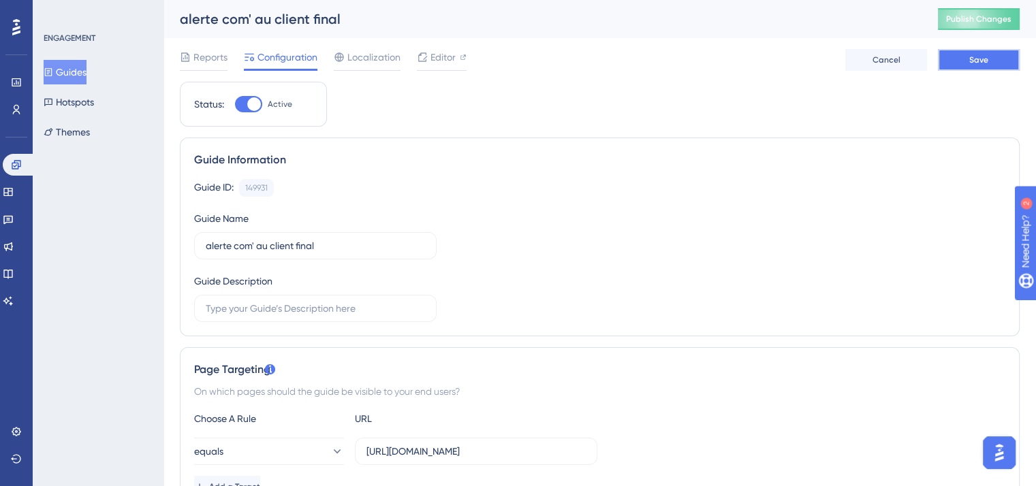
click at [969, 59] on span "Save" at bounding box center [978, 60] width 19 height 11
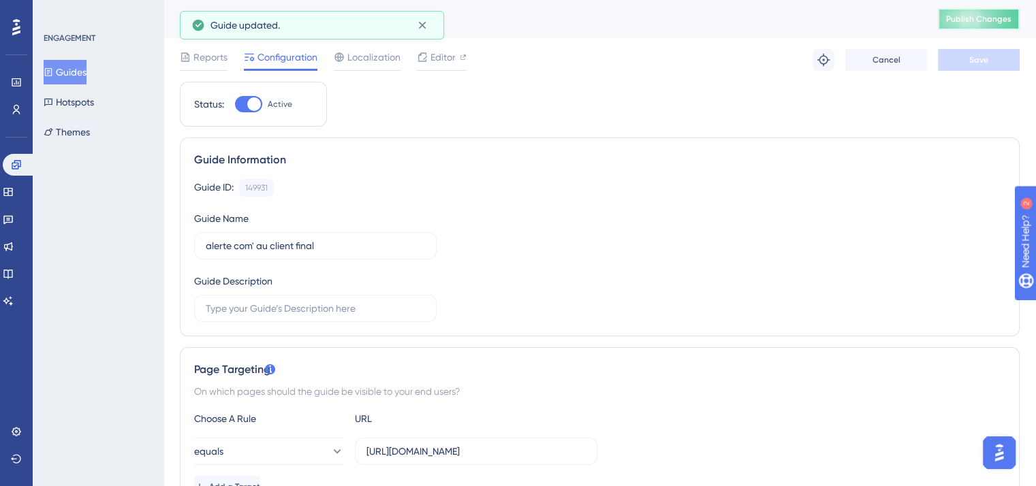
click at [969, 14] on button "Publish Changes" at bounding box center [979, 19] width 82 height 22
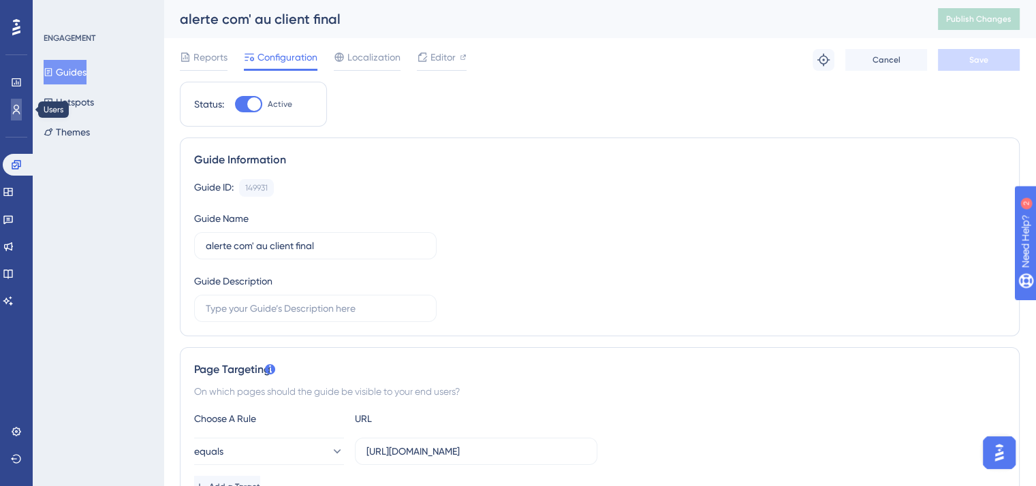
click at [11, 102] on link at bounding box center [16, 110] width 11 height 22
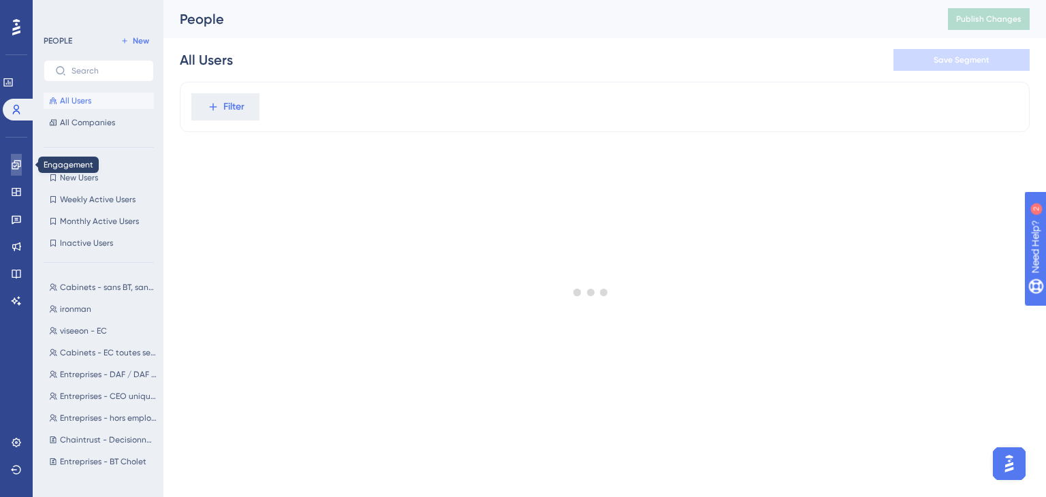
click at [14, 173] on link at bounding box center [16, 165] width 11 height 22
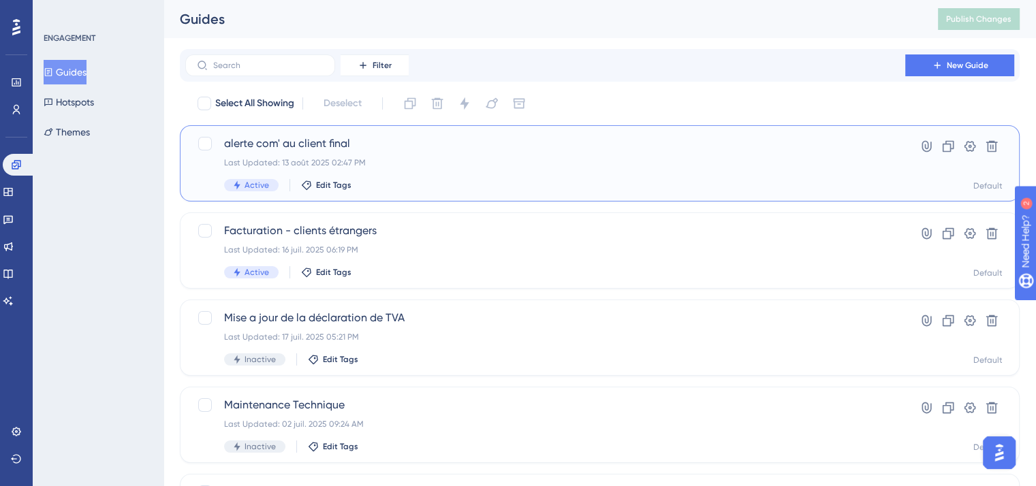
click at [406, 140] on span "alerte com' au client final" at bounding box center [545, 144] width 642 height 16
